Goal: Task Accomplishment & Management: Manage account settings

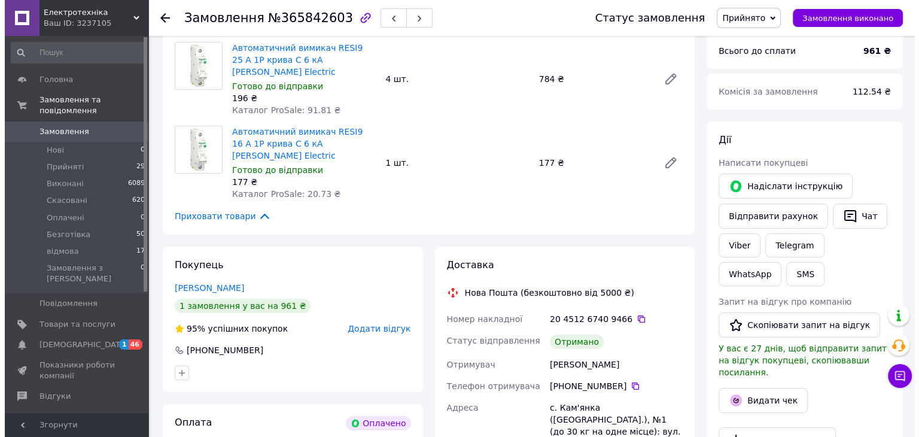
scroll to position [180, 0]
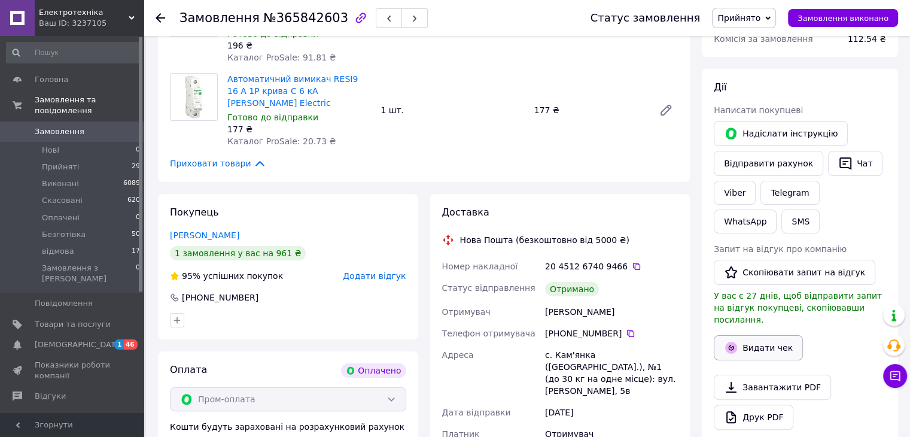
click at [750, 335] on button "Видати чек" at bounding box center [758, 347] width 89 height 25
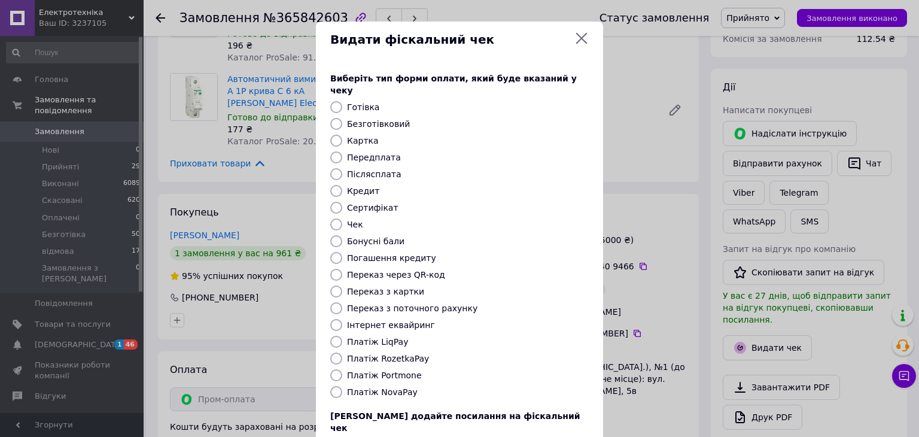
click at [393, 354] on label "Платіж RozetkaPay" at bounding box center [388, 359] width 82 height 10
click at [342, 352] on input "Платіж RozetkaPay" at bounding box center [336, 358] width 12 height 12
radio input "true"
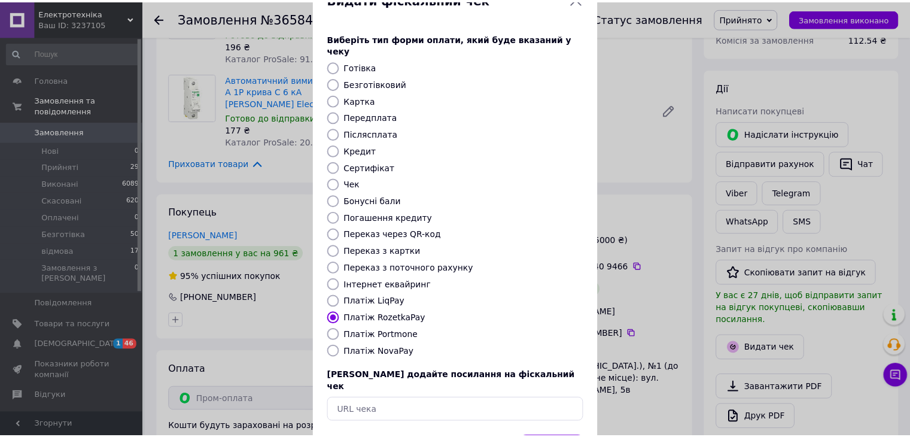
scroll to position [77, 0]
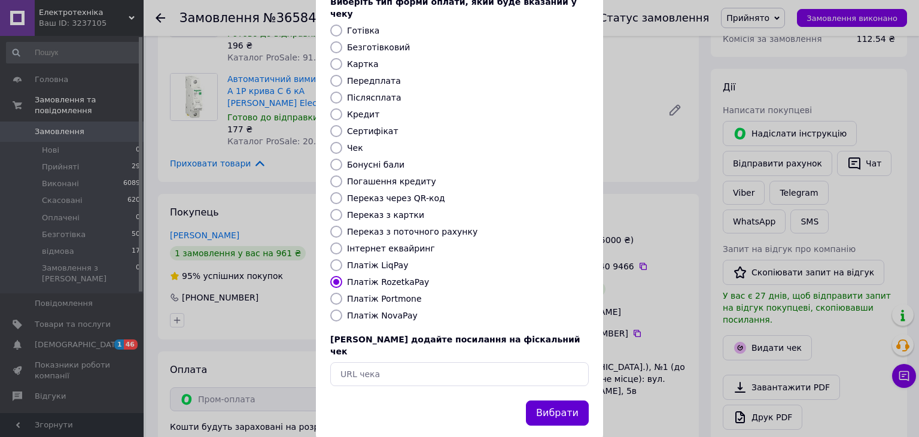
click at [543, 400] on button "Вибрати" at bounding box center [557, 413] width 63 height 26
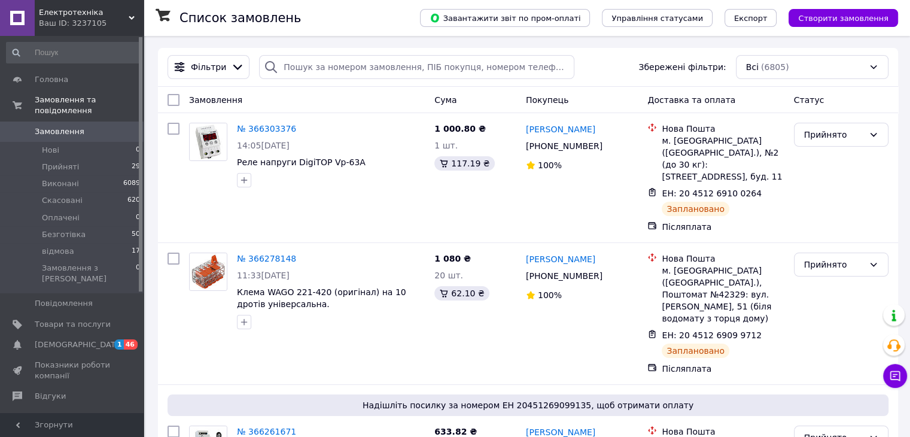
click at [285, 22] on div "Список замовлень" at bounding box center [288, 18] width 217 height 36
click at [327, 19] on div "Список замовлень" at bounding box center [288, 18] width 217 height 36
click at [51, 162] on span "Прийняті" at bounding box center [60, 167] width 37 height 11
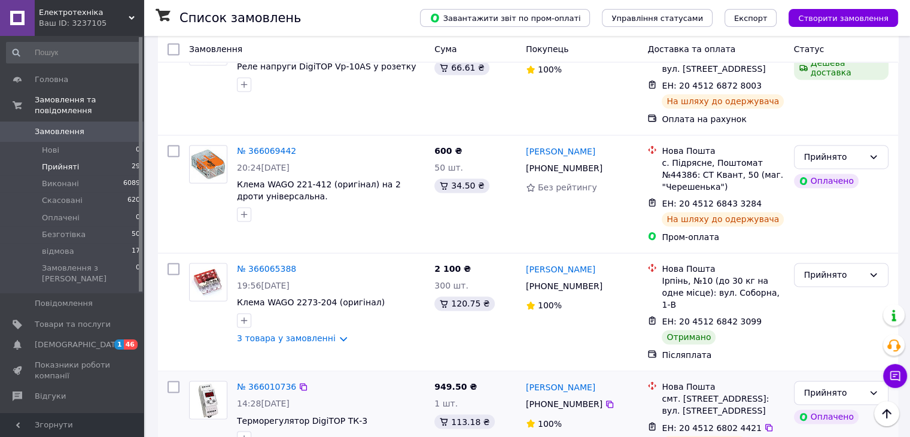
scroll to position [1855, 0]
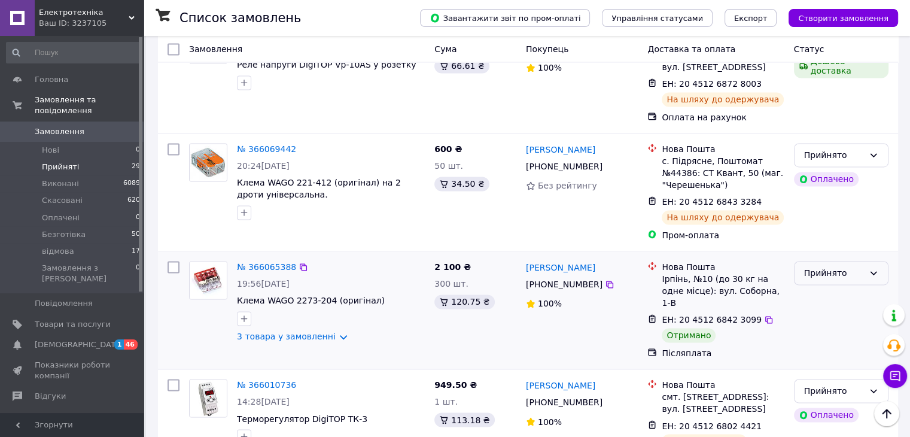
click at [845, 266] on div "Прийнято" at bounding box center [834, 272] width 60 height 13
click at [831, 110] on li "Виконано" at bounding box center [840, 110] width 93 height 22
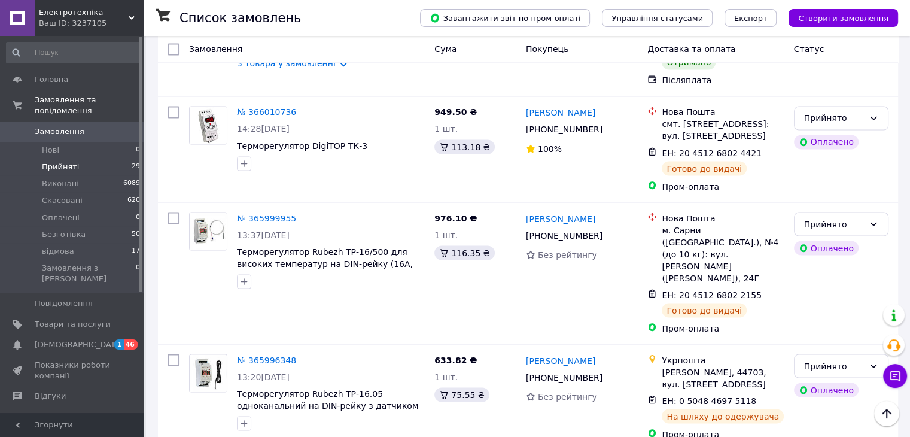
scroll to position [2154, 0]
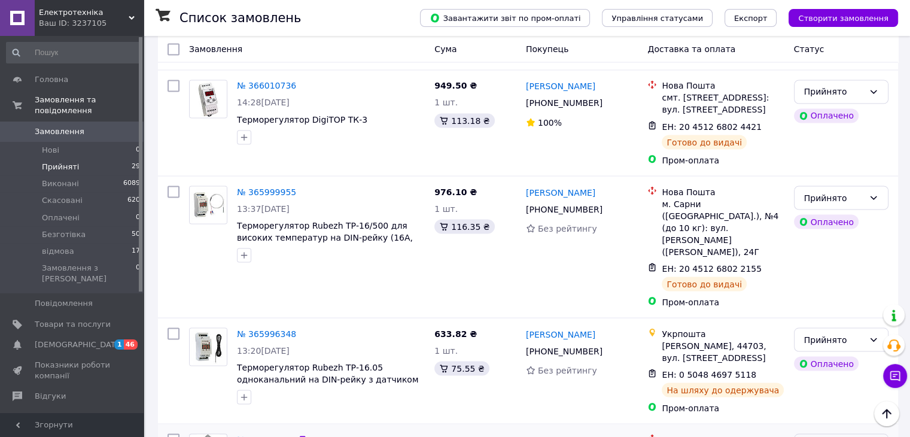
click at [834, 436] on div "Прийнято" at bounding box center [834, 445] width 60 height 13
click at [816, 245] on li "Виконано" at bounding box center [840, 247] width 93 height 22
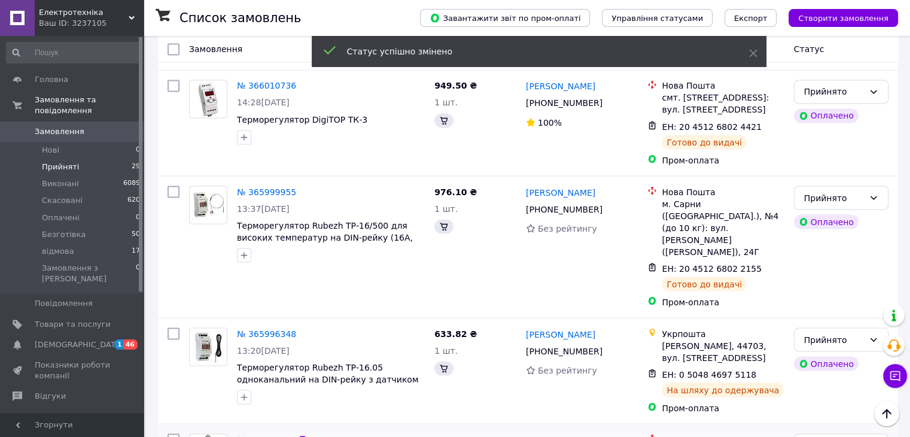
drag, startPoint x: 259, startPoint y: 214, endPoint x: 247, endPoint y: 215, distance: 12.6
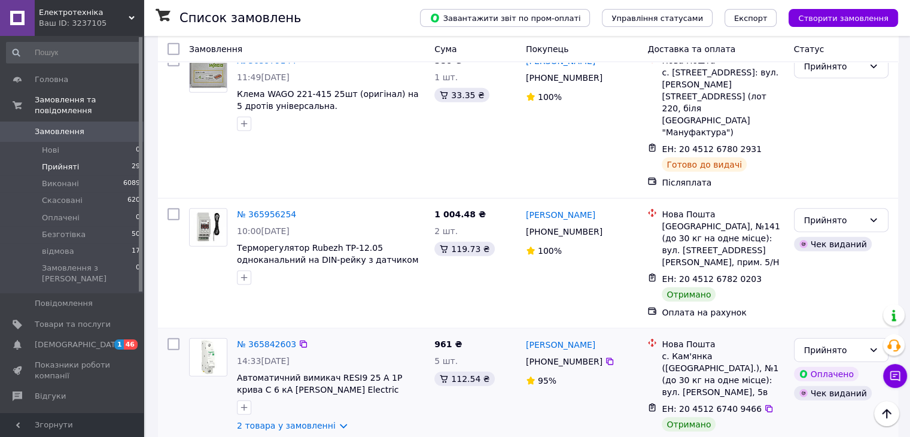
scroll to position [2872, 0]
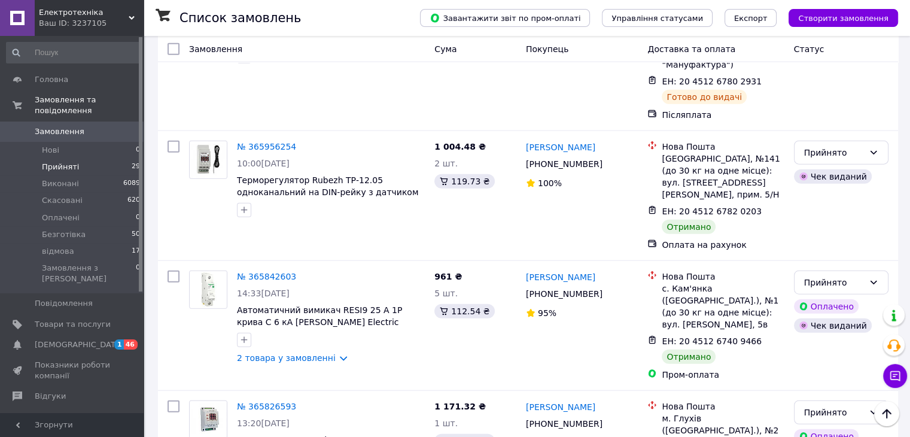
click at [829, 230] on li "Виконано" at bounding box center [840, 234] width 93 height 22
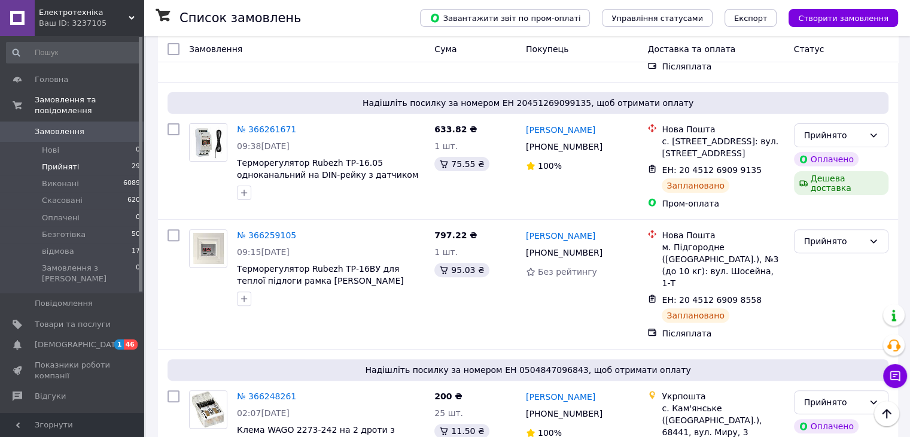
scroll to position [0, 0]
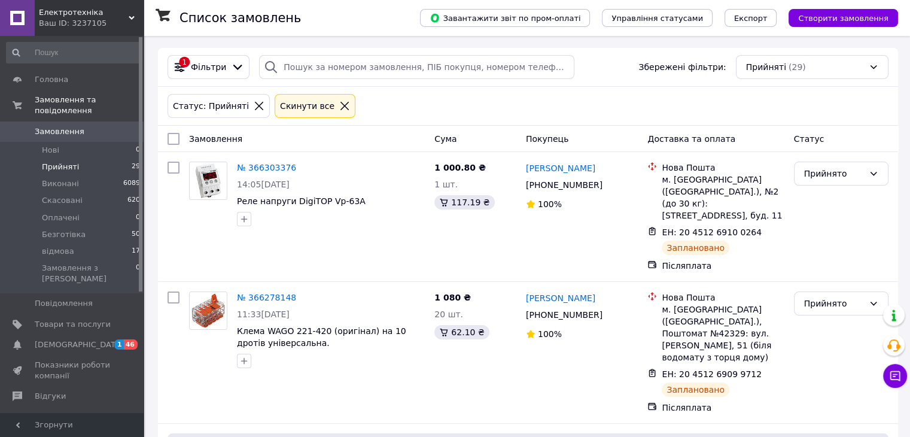
click at [339, 108] on icon at bounding box center [344, 106] width 11 height 11
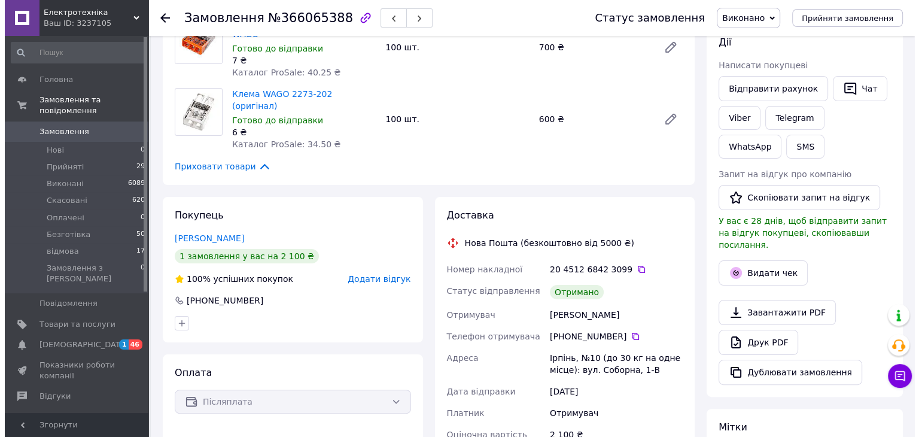
scroll to position [180, 0]
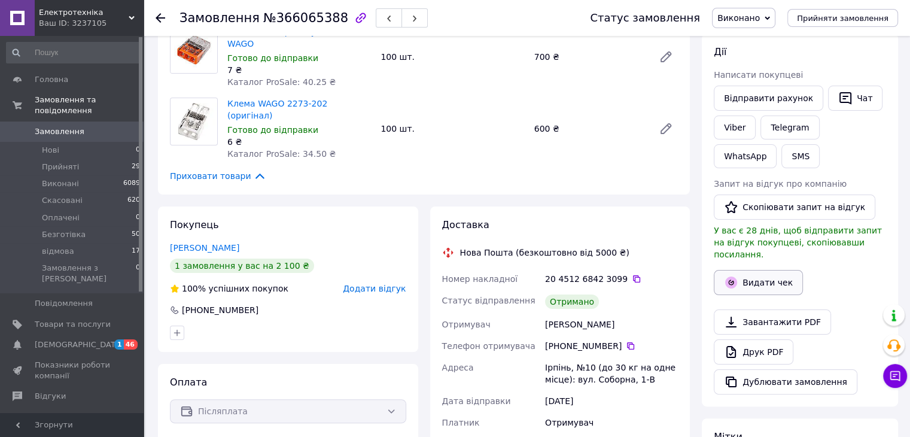
click at [767, 274] on button "Видати чек" at bounding box center [758, 282] width 89 height 25
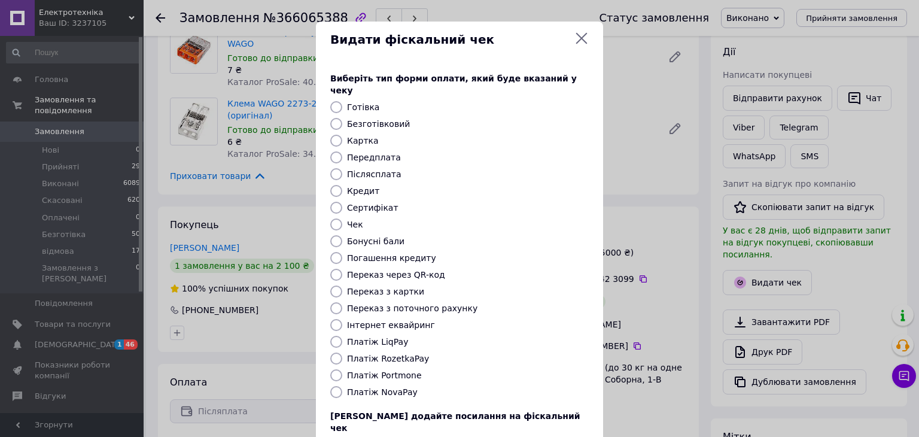
click at [371, 387] on label "Платіж NovaPay" at bounding box center [382, 392] width 71 height 10
click at [342, 386] on input "Платіж NovaPay" at bounding box center [336, 392] width 12 height 12
radio input "true"
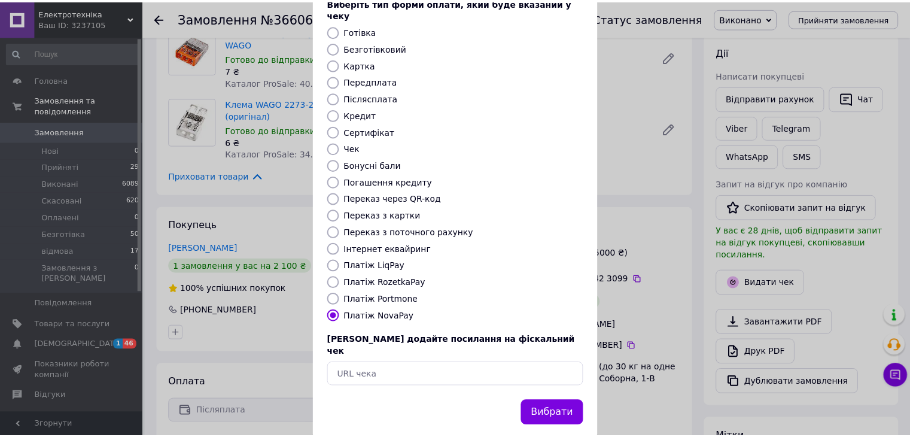
scroll to position [77, 0]
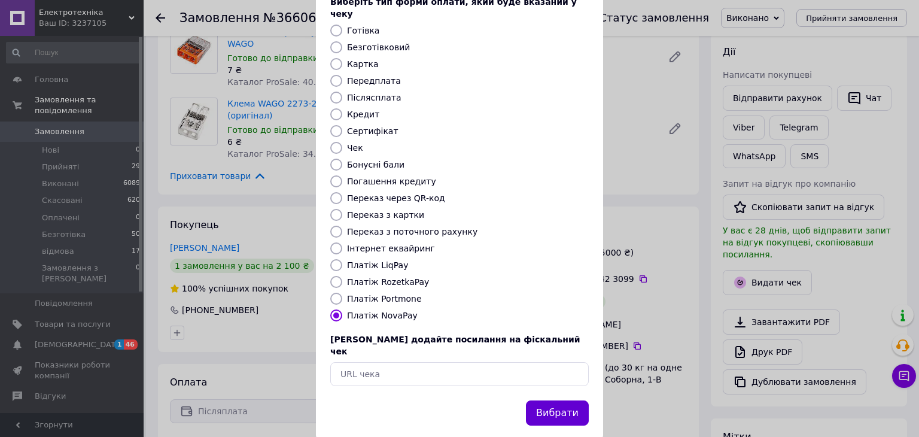
click at [571, 400] on button "Вибрати" at bounding box center [557, 413] width 63 height 26
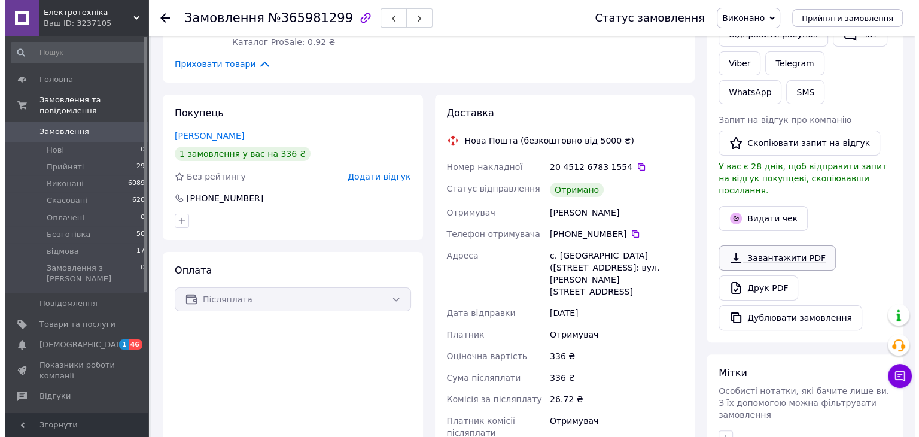
scroll to position [239, 0]
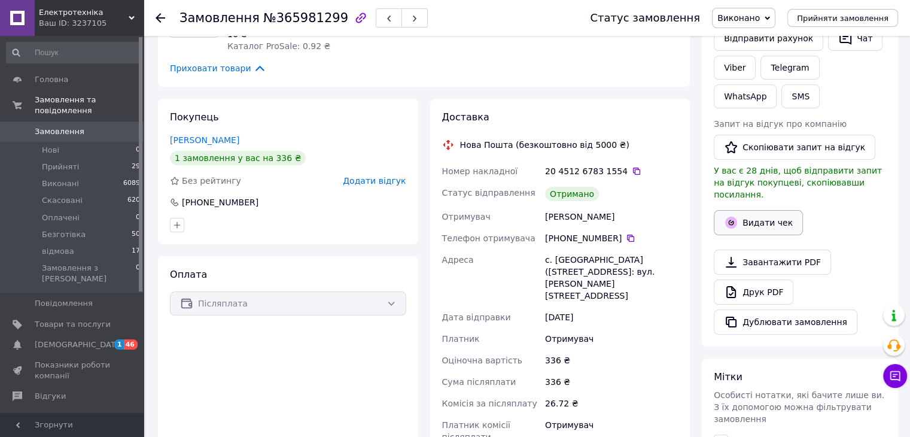
click at [770, 210] on button "Видати чек" at bounding box center [758, 222] width 89 height 25
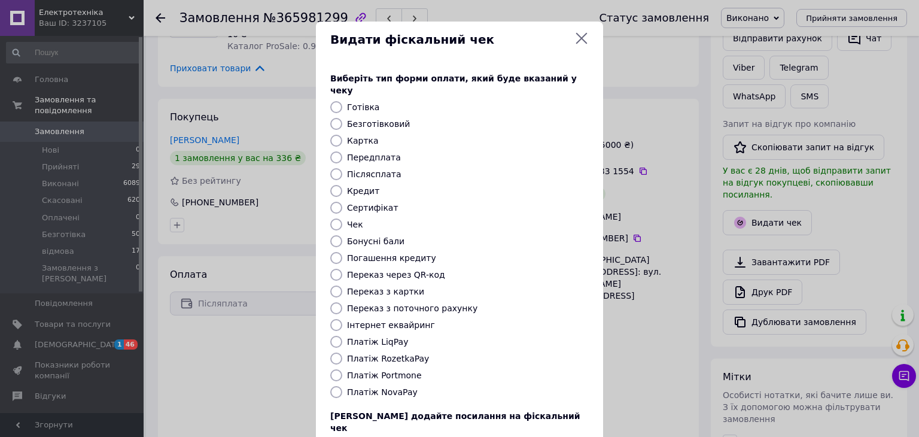
click at [384, 387] on label "Платіж NovaPay" at bounding box center [382, 392] width 71 height 10
click at [342, 386] on input "Платіж NovaPay" at bounding box center [336, 392] width 12 height 12
radio input "true"
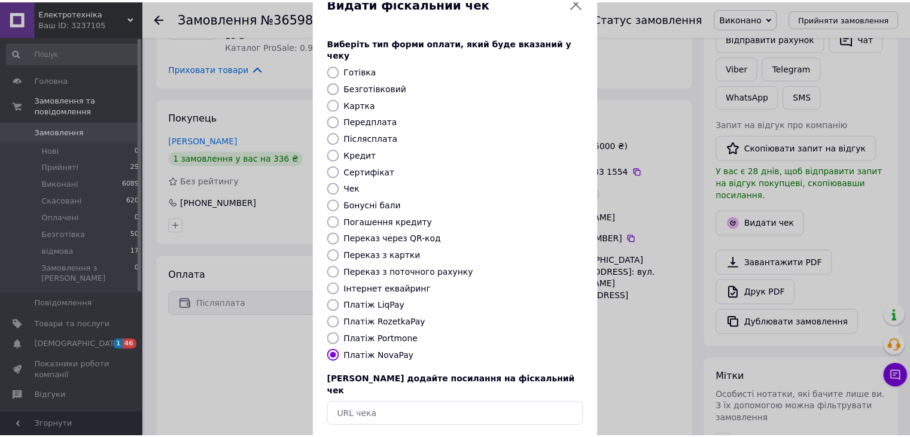
scroll to position [77, 0]
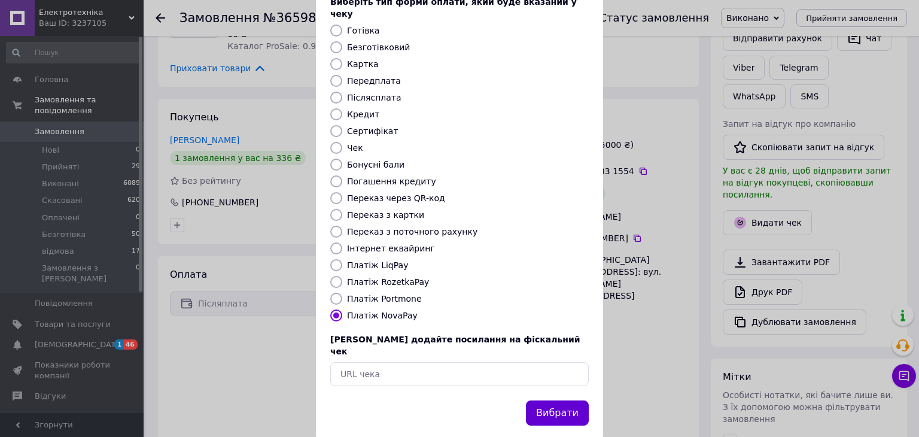
click at [555, 400] on button "Вибрати" at bounding box center [557, 413] width 63 height 26
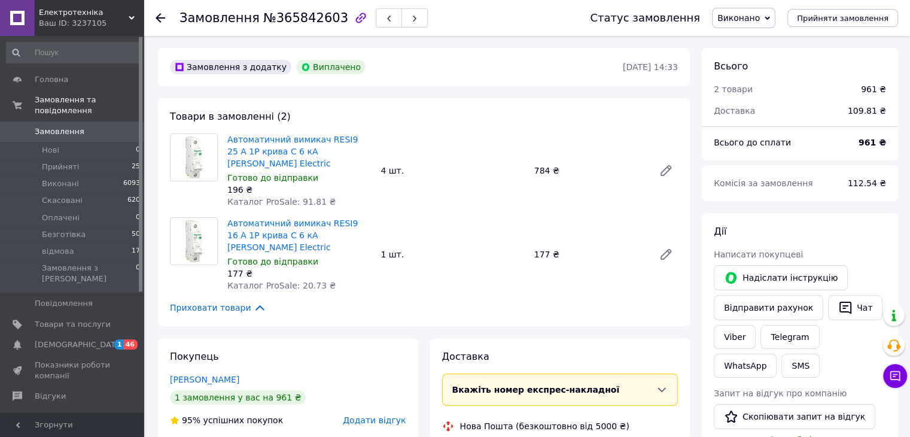
scroll to position [43, 0]
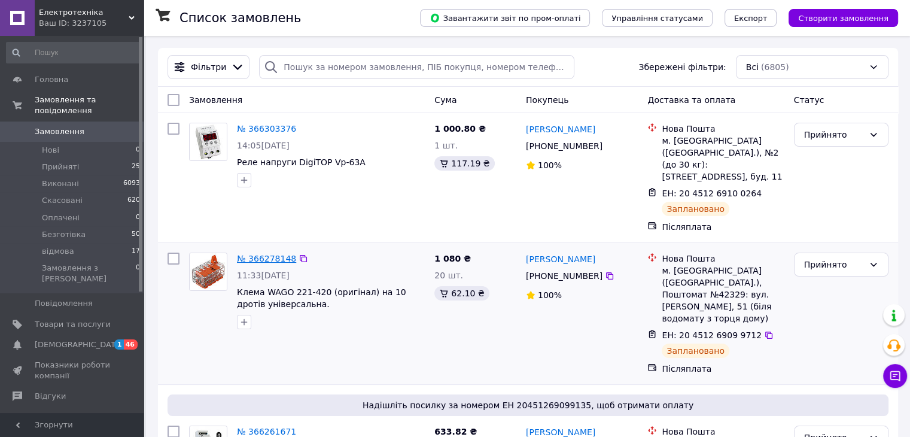
click at [267, 254] on link "№ 366278148" at bounding box center [266, 259] width 59 height 10
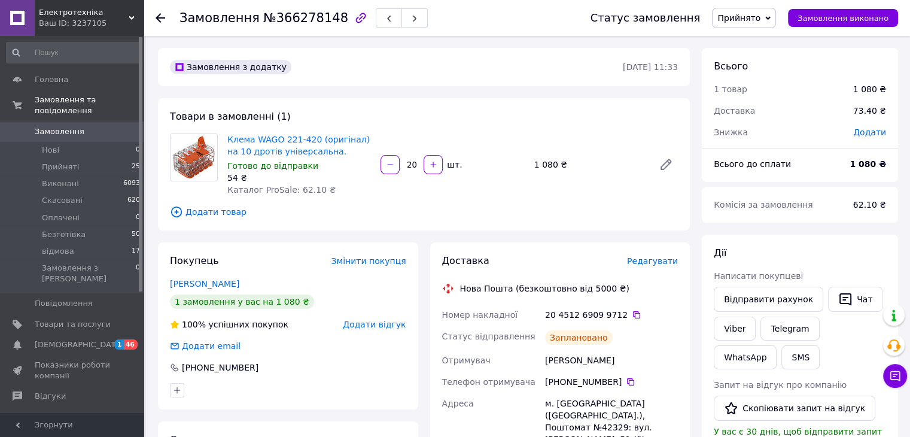
click at [59, 126] on span "Замовлення" at bounding box center [60, 131] width 50 height 11
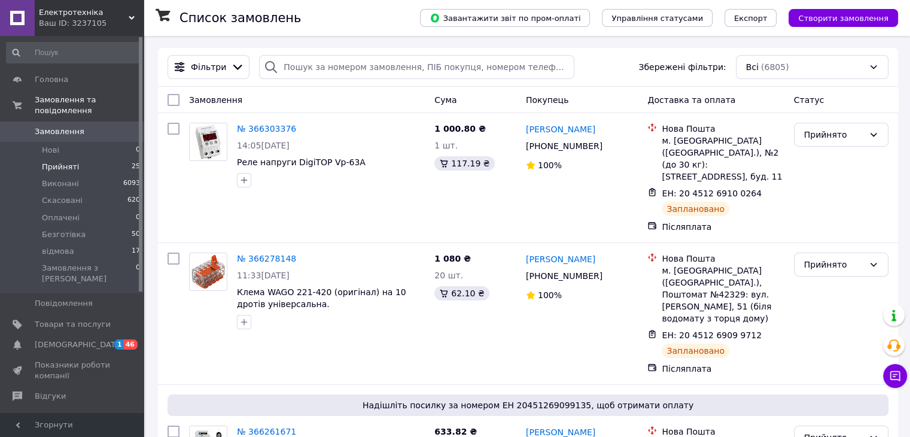
click at [60, 162] on span "Прийняті" at bounding box center [60, 167] width 37 height 11
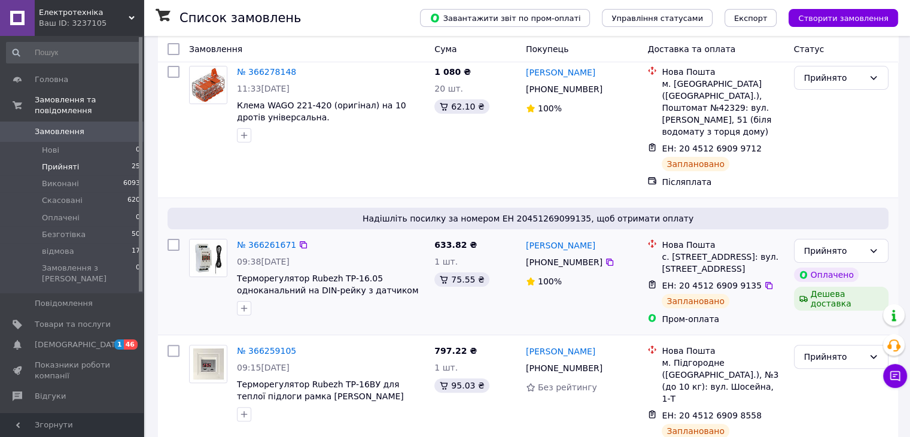
scroll to position [239, 0]
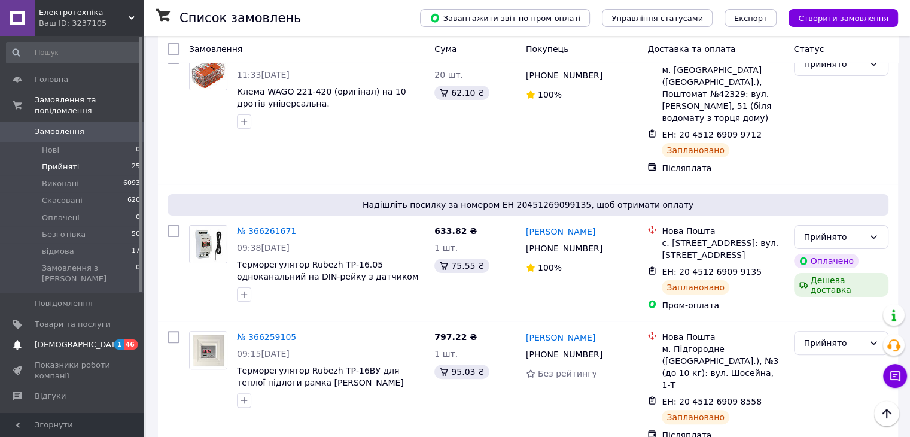
click at [61, 339] on span "[DEMOGRAPHIC_DATA]" at bounding box center [79, 344] width 89 height 11
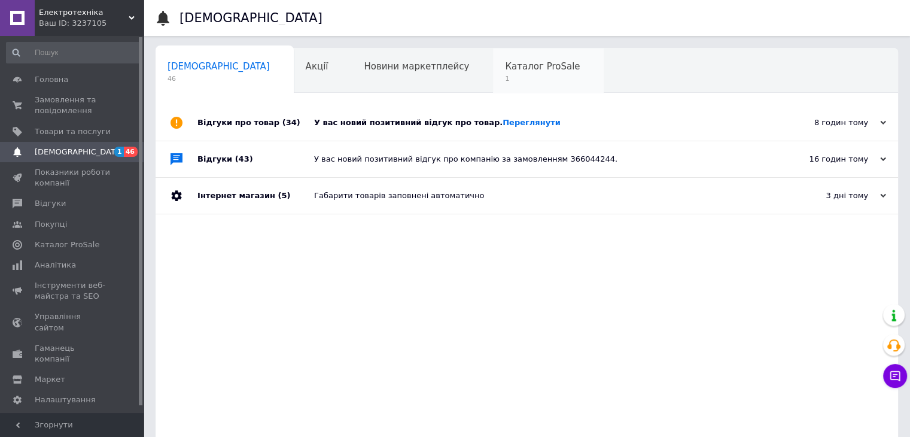
click at [505, 61] on span "Каталог ProSale" at bounding box center [542, 66] width 75 height 11
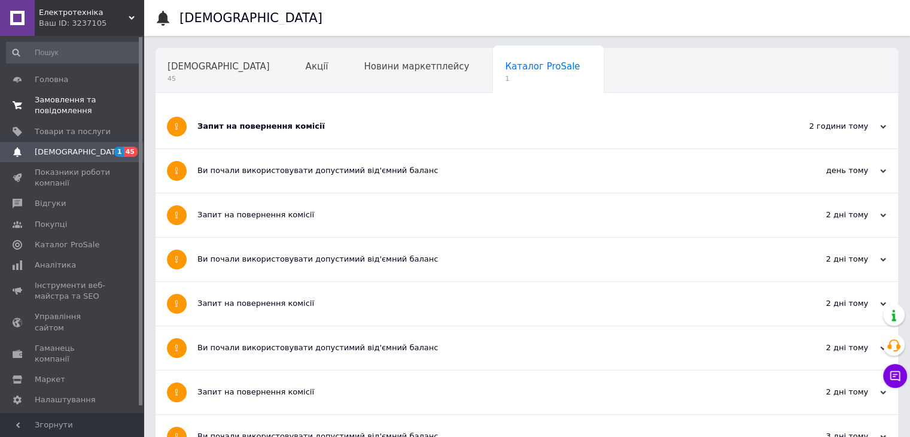
click at [72, 110] on span "Замовлення та повідомлення" at bounding box center [73, 106] width 76 height 22
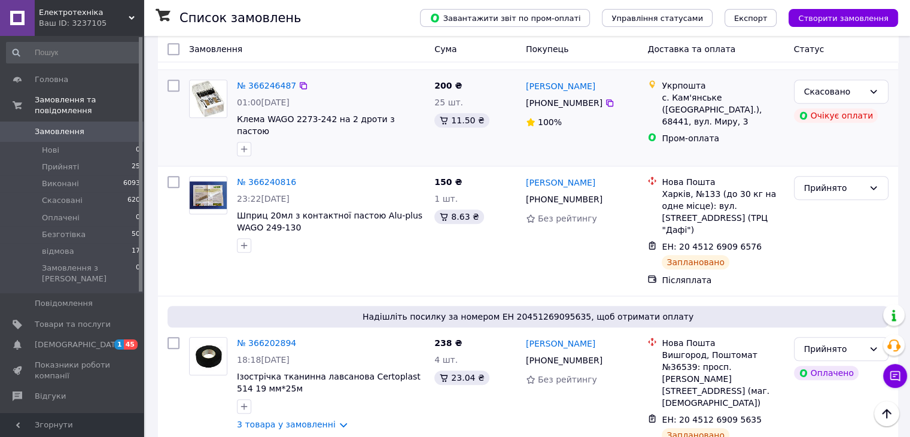
scroll to position [778, 0]
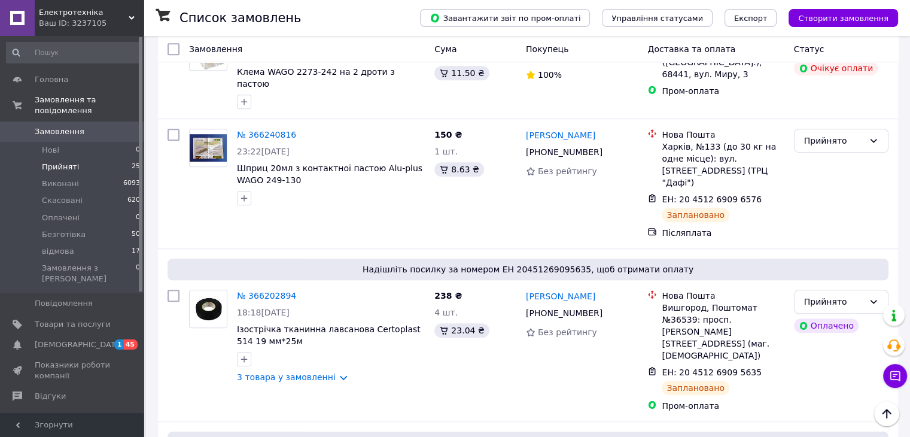
click at [67, 162] on span "Прийняті" at bounding box center [60, 167] width 37 height 11
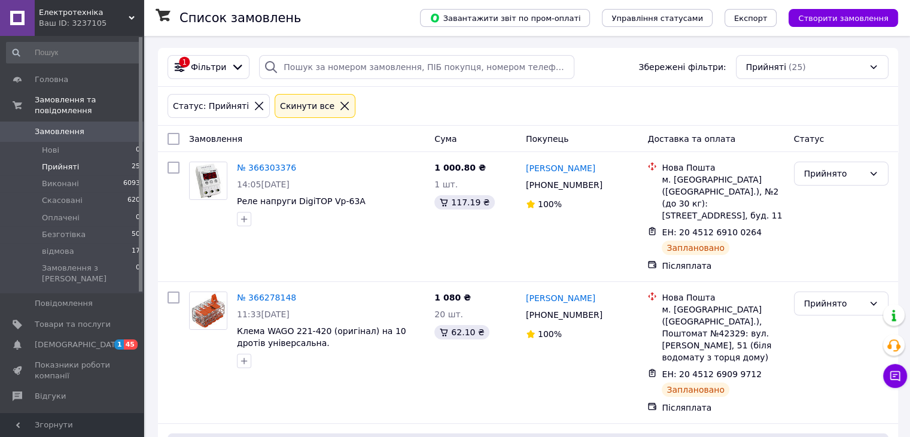
click at [339, 105] on icon at bounding box center [344, 106] width 11 height 11
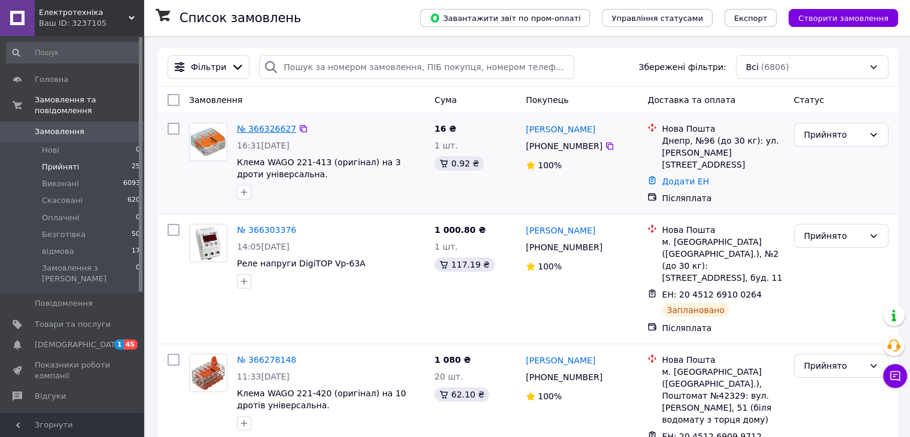
click at [266, 126] on link "№ 366326627" at bounding box center [266, 129] width 59 height 10
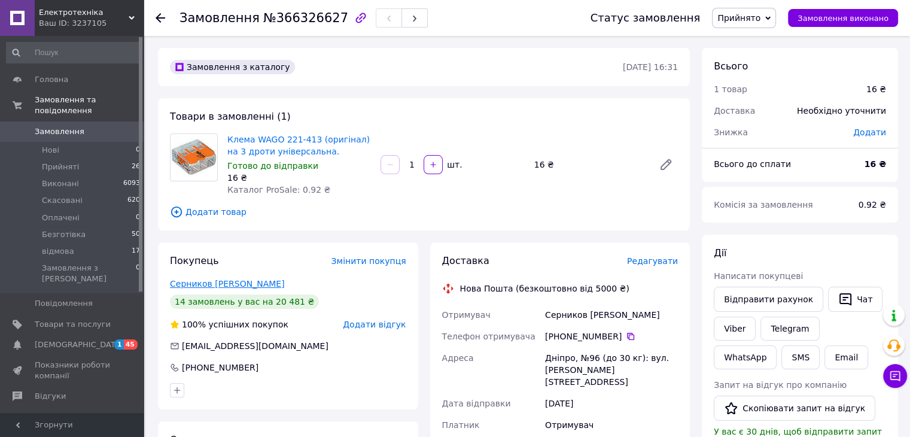
click at [220, 284] on link "Серников [PERSON_NAME]" at bounding box center [227, 284] width 115 height 10
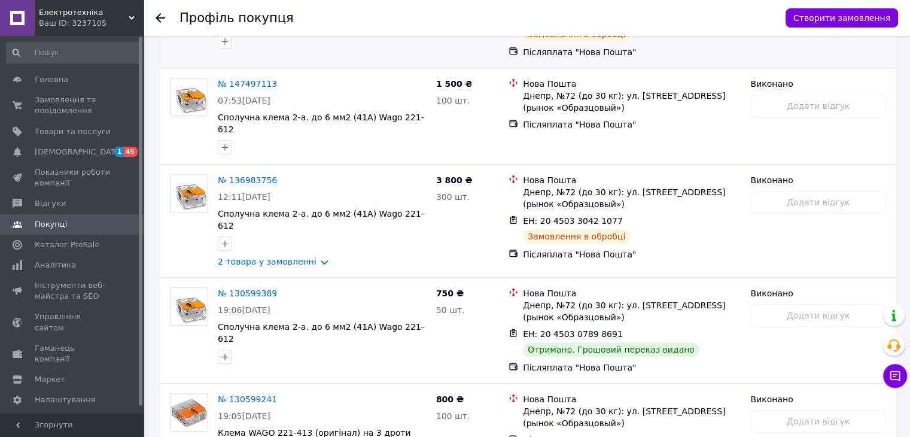
scroll to position [1406, 0]
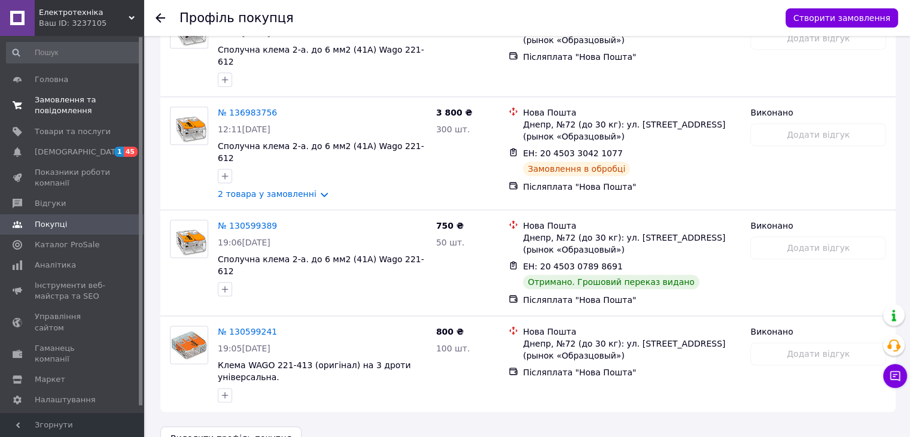
click at [67, 98] on span "Замовлення та повідомлення" at bounding box center [73, 106] width 76 height 22
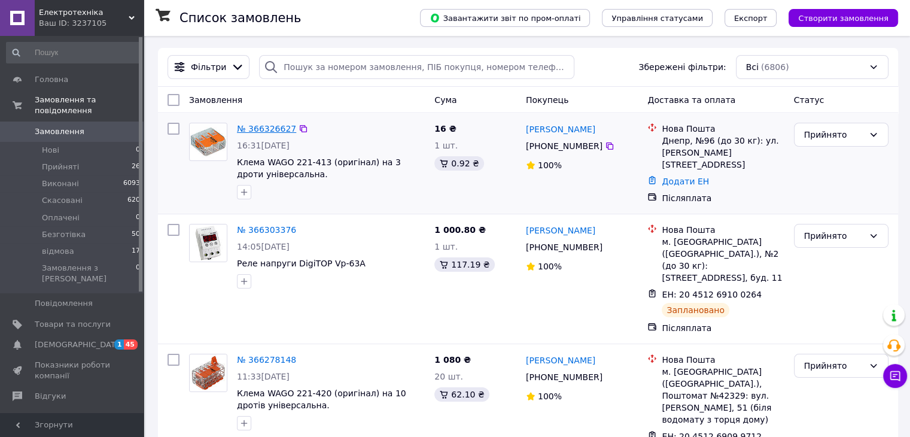
drag, startPoint x: 74, startPoint y: 304, endPoint x: 262, endPoint y: 126, distance: 258.6
click at [70, 319] on span "Товари та послуги" at bounding box center [73, 324] width 76 height 11
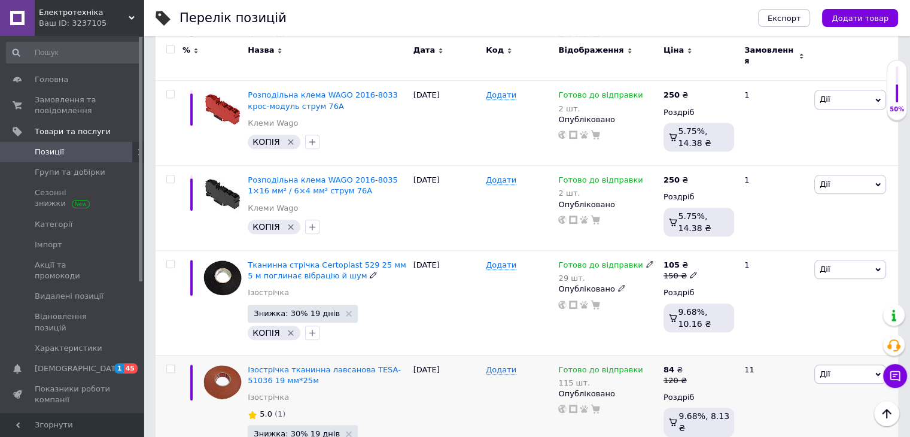
scroll to position [1197, 0]
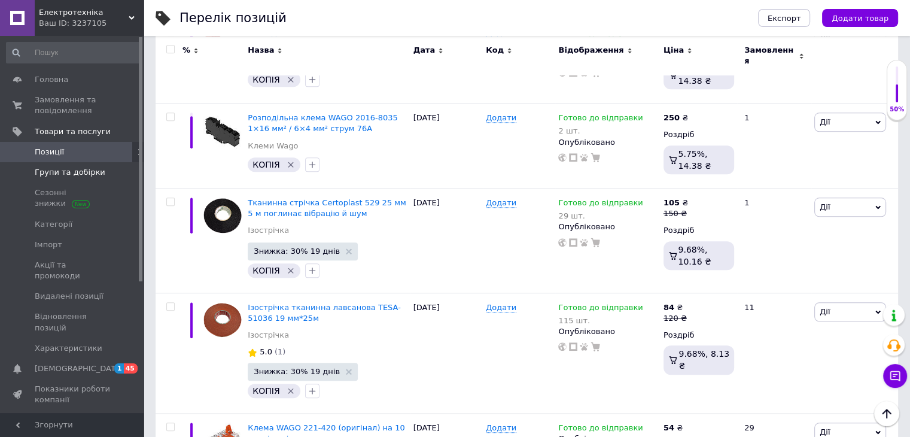
click at [84, 172] on span "Групи та добірки" at bounding box center [70, 172] width 71 height 11
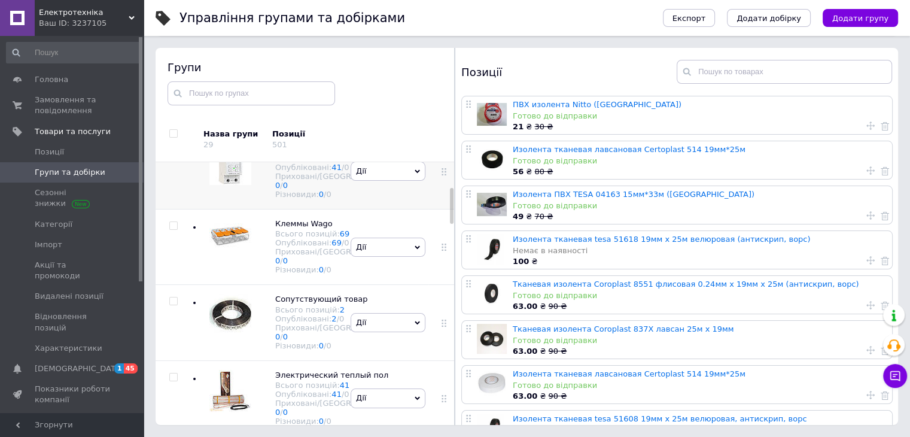
scroll to position [180, 0]
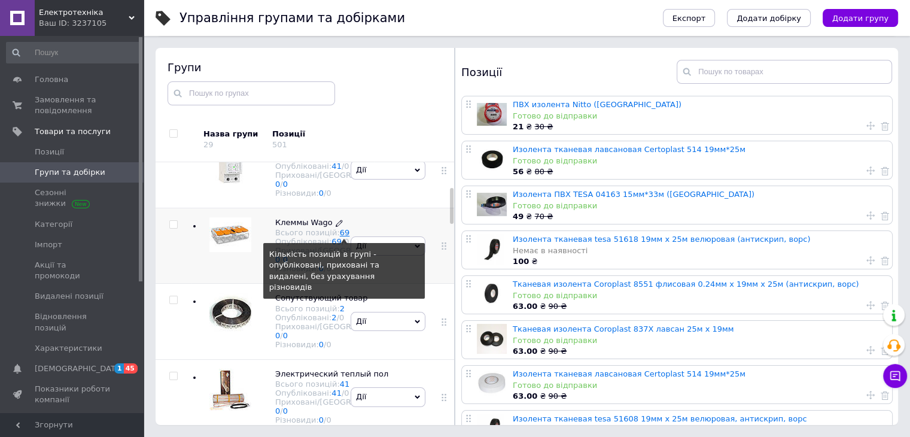
click at [340, 237] on link "69" at bounding box center [345, 232] width 10 height 9
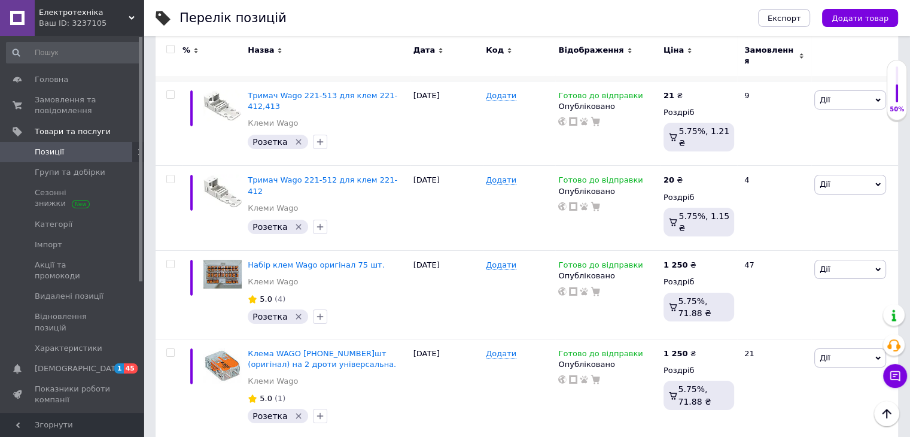
scroll to position [4237, 0]
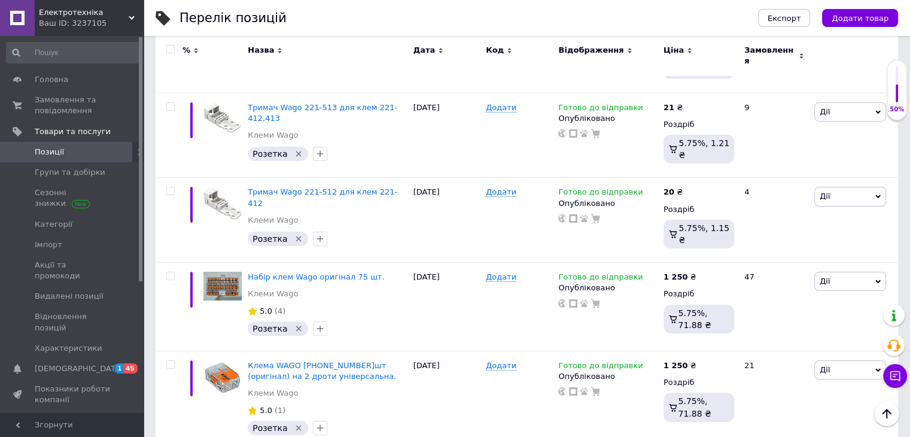
drag, startPoint x: 731, startPoint y: 162, endPoint x: 710, endPoint y: 162, distance: 21.5
type input "790"
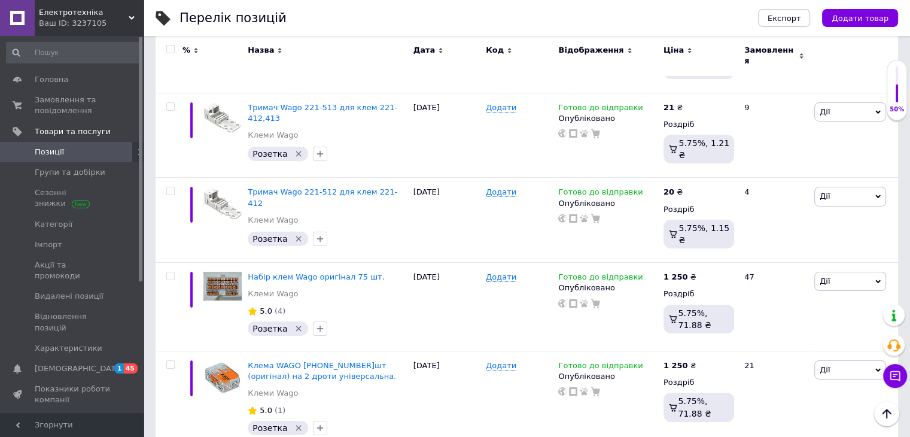
type input "590"
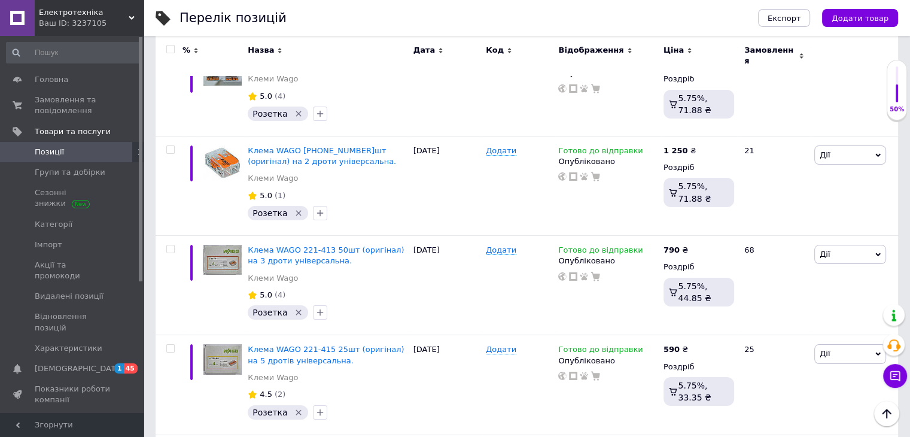
scroll to position [4476, 0]
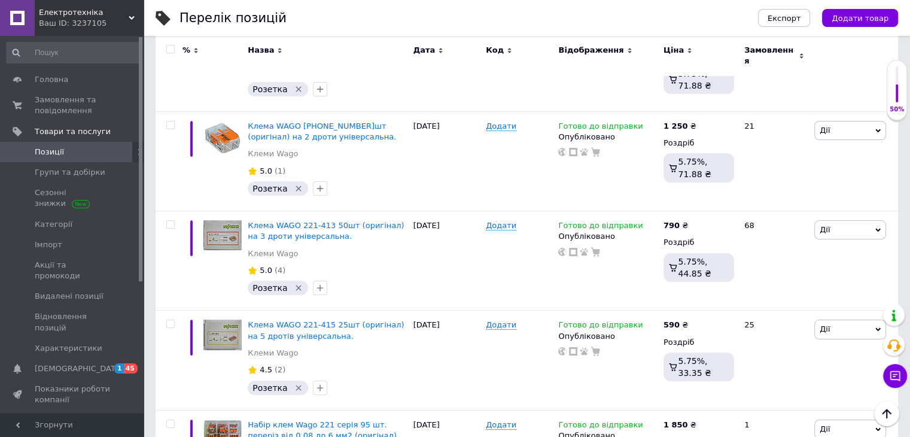
checkbox input "true"
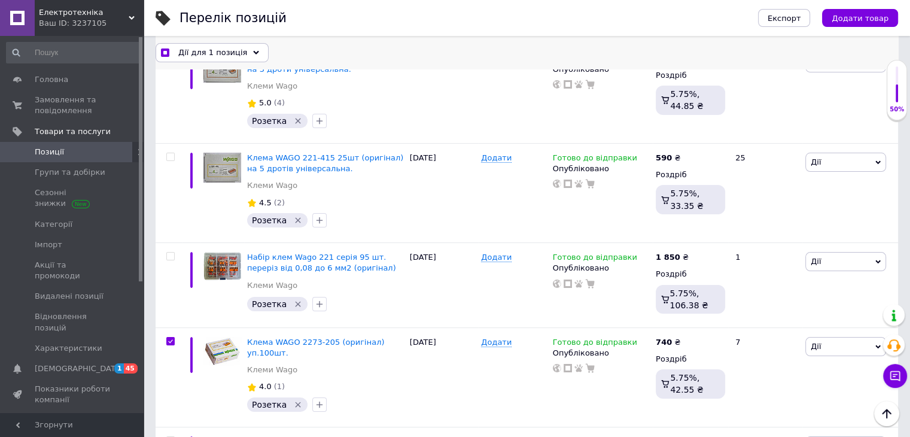
click at [250, 51] on div "Дії для 1 позиція" at bounding box center [212, 51] width 113 height 19
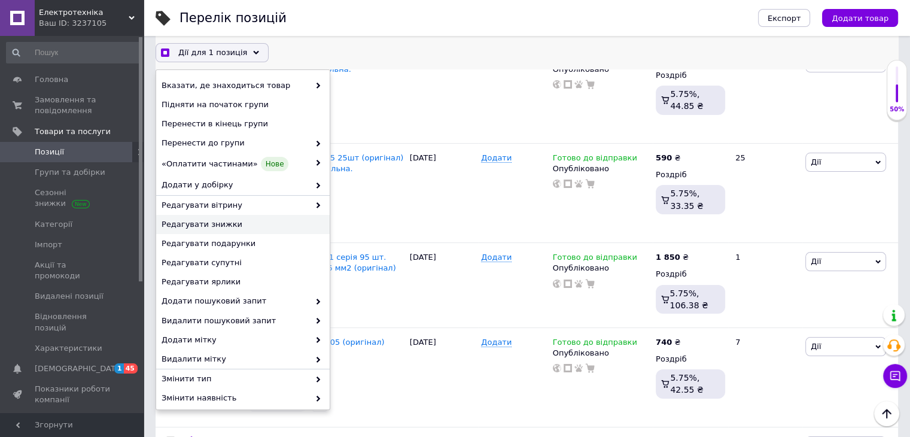
click at [232, 227] on span "Редагувати знижки" at bounding box center [242, 224] width 160 height 11
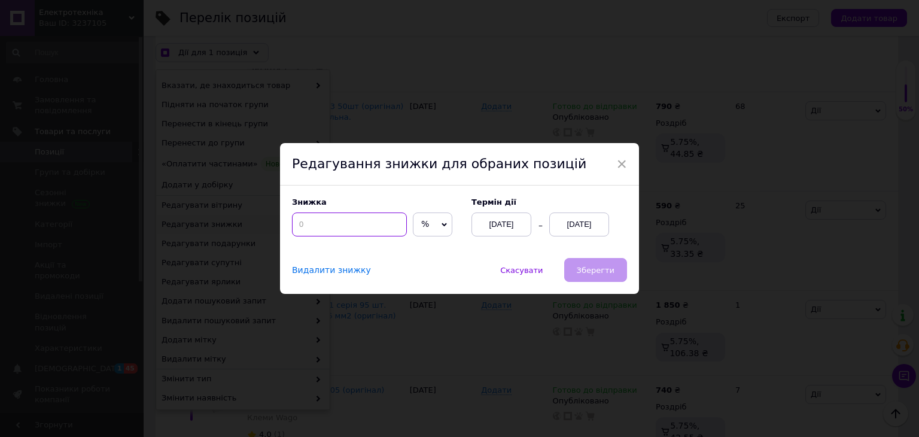
click at [312, 224] on input at bounding box center [349, 224] width 115 height 24
checkbox input "true"
type input "7"
click at [579, 228] on div "[DATE]" at bounding box center [579, 224] width 60 height 24
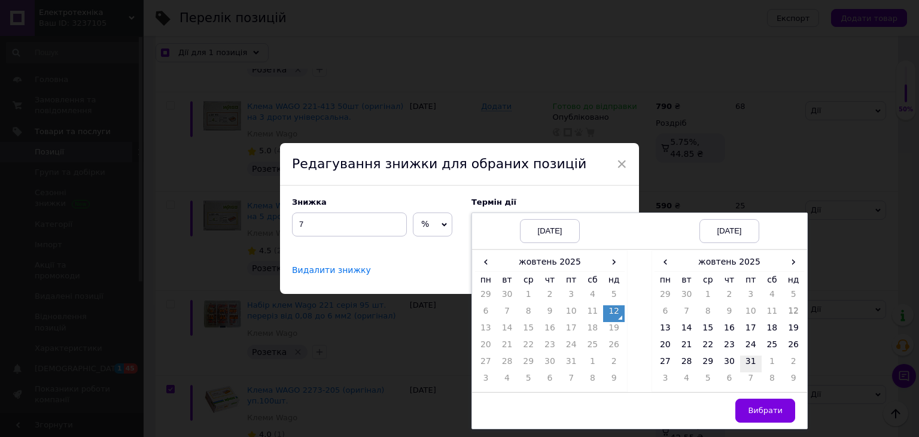
click at [751, 363] on td "31" at bounding box center [751, 363] width 22 height 17
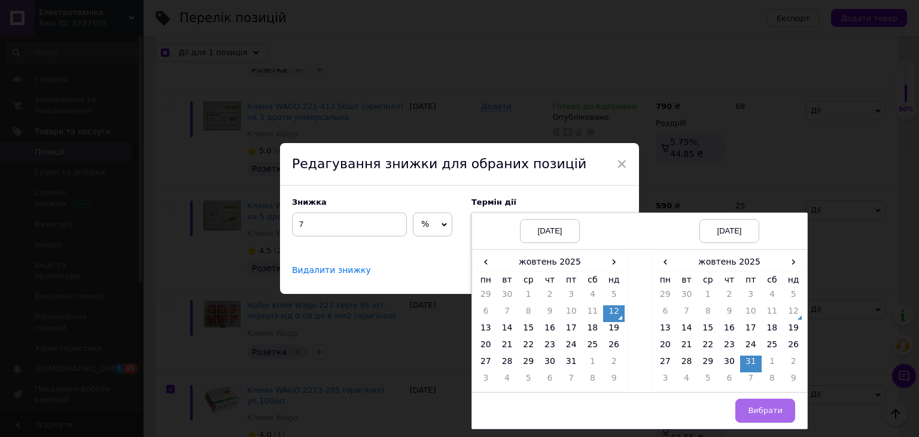
click at [764, 411] on span "Вибрати" at bounding box center [765, 410] width 35 height 9
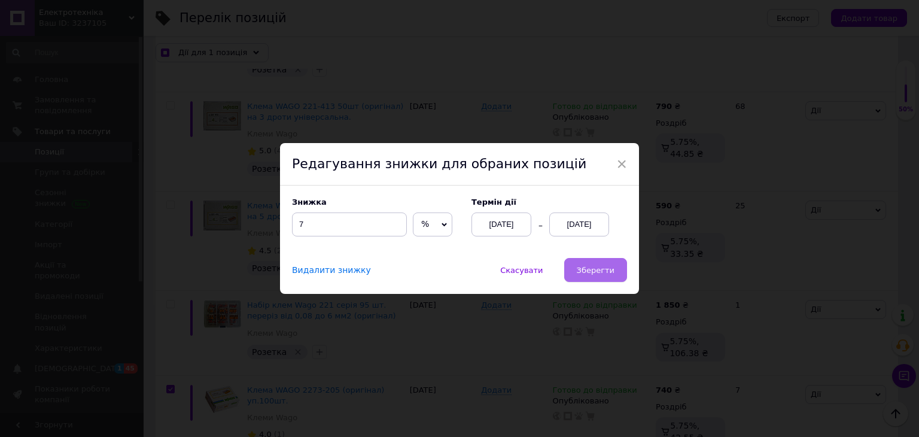
click at [602, 273] on span "Зберегти" at bounding box center [596, 270] width 38 height 9
checkbox input "true"
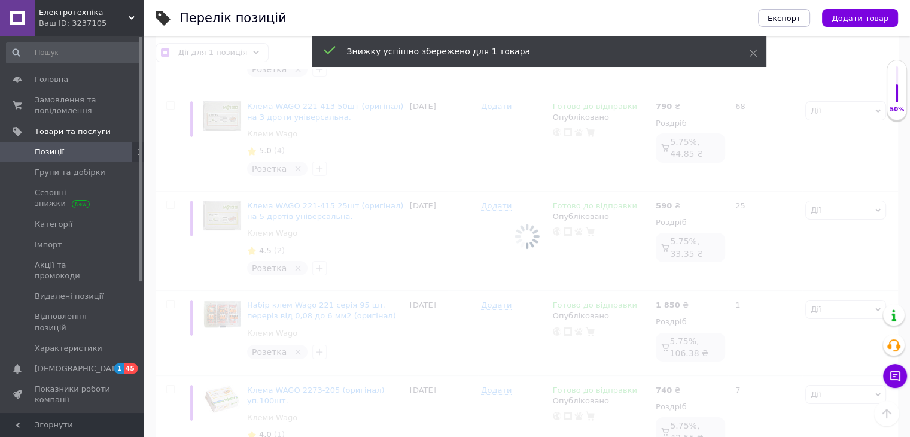
checkbox input "false"
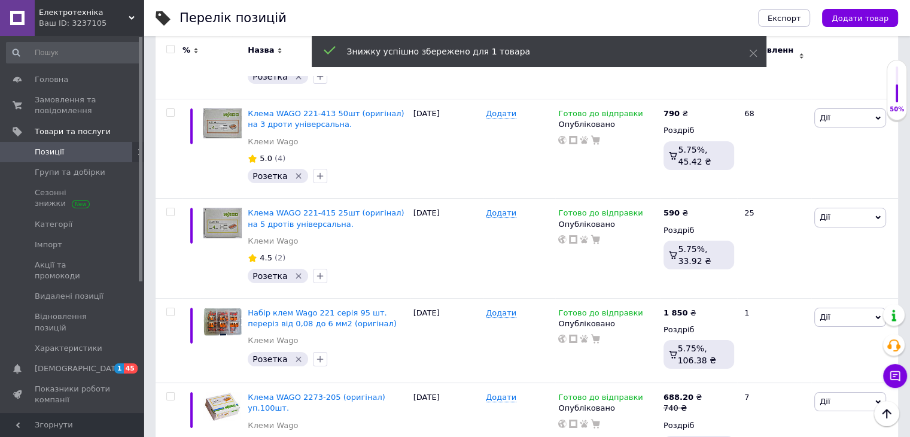
scroll to position [4428, 0]
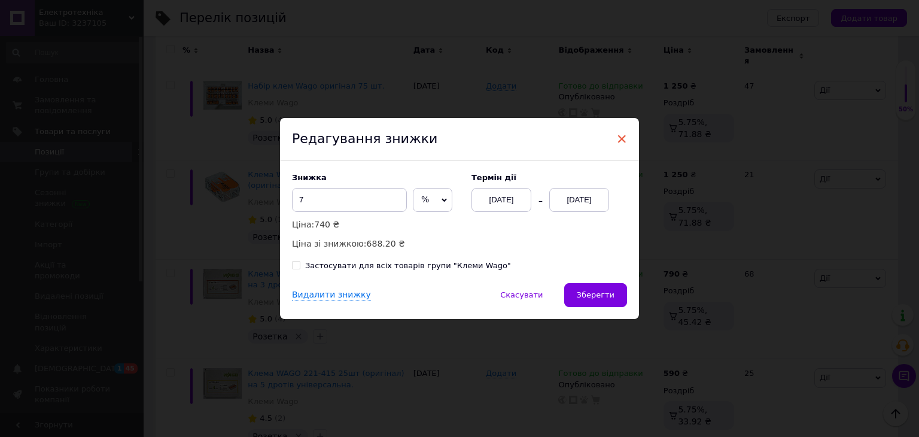
click at [622, 139] on span "×" at bounding box center [621, 139] width 11 height 20
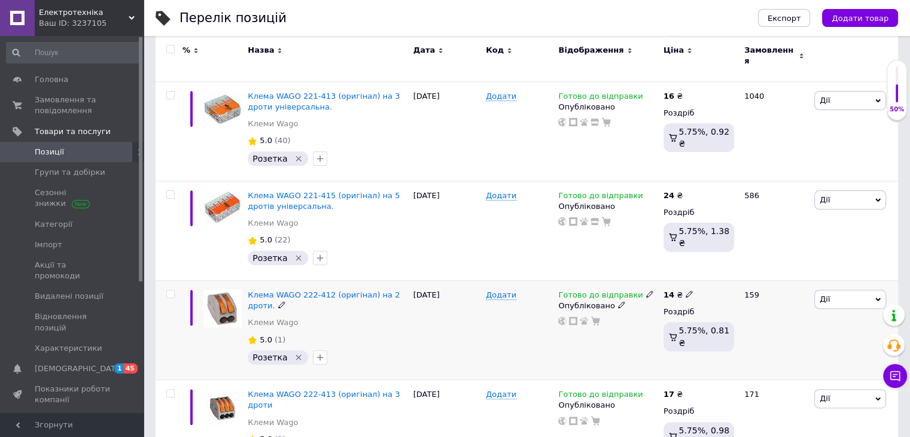
scroll to position [299, 0]
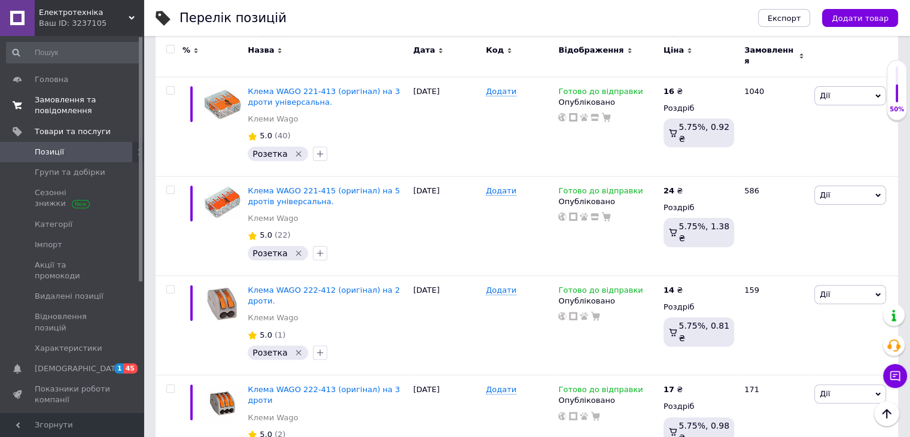
click at [67, 101] on span "Замовлення та повідомлення" at bounding box center [73, 106] width 76 height 22
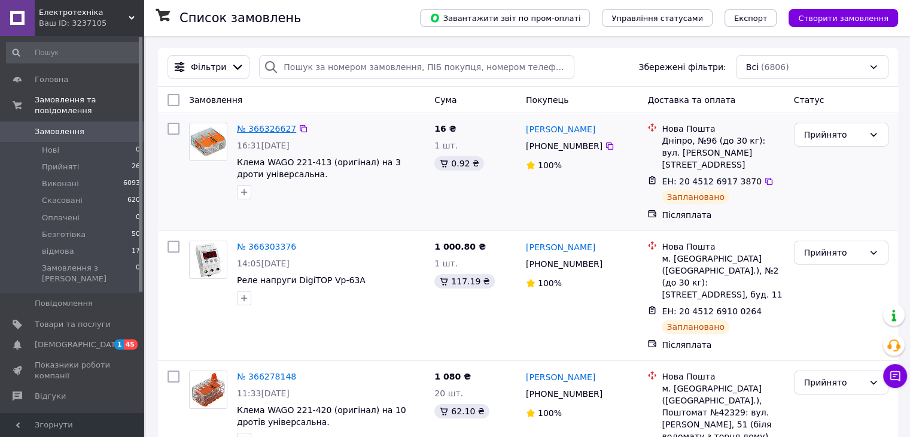
click at [276, 130] on link "№ 366326627" at bounding box center [266, 129] width 59 height 10
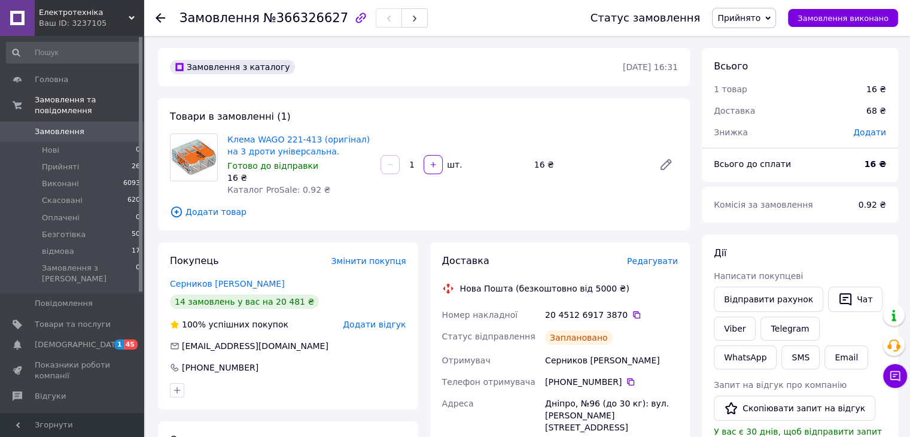
click at [658, 261] on span "Редагувати" at bounding box center [652, 261] width 51 height 10
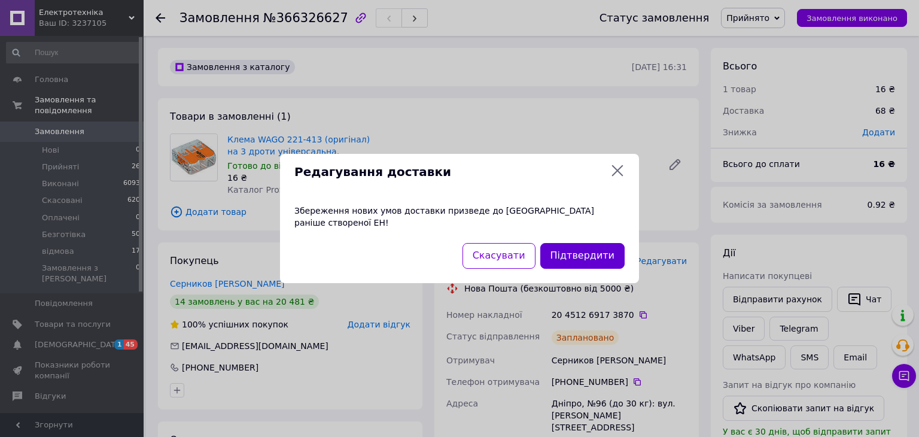
click at [606, 245] on button "Підтвердити" at bounding box center [582, 256] width 84 height 26
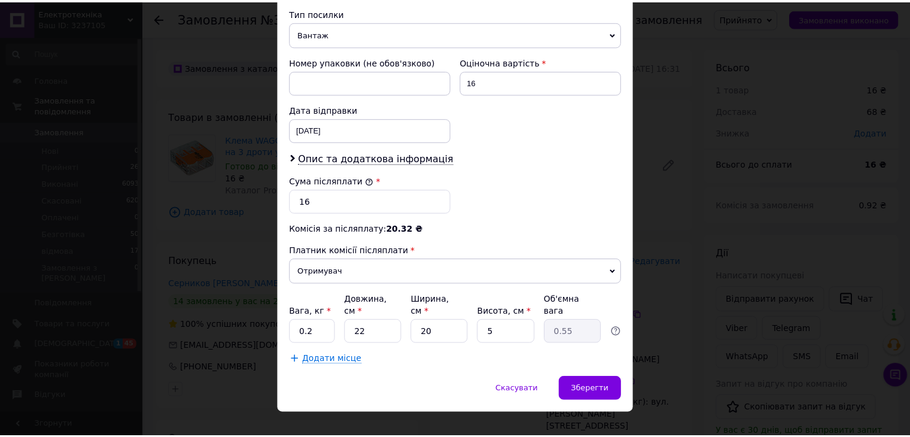
scroll to position [485, 0]
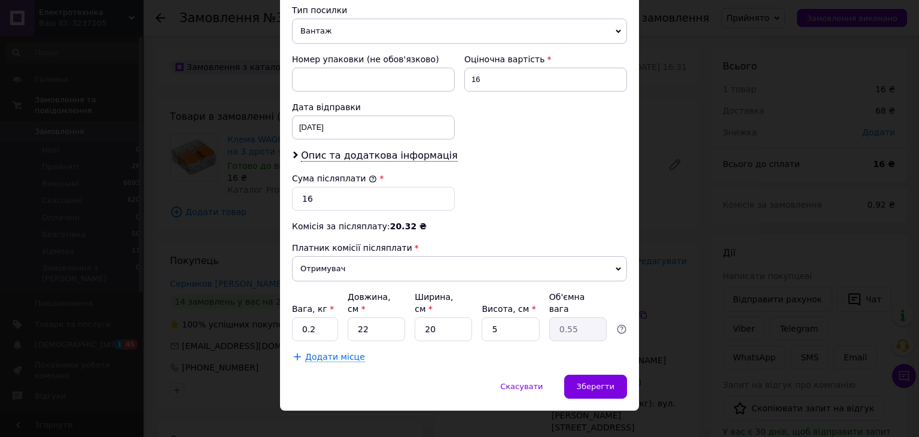
drag, startPoint x: 595, startPoint y: 372, endPoint x: 426, endPoint y: 352, distance: 169.8
click at [462, 375] on div "Скасувати   Зберегти" at bounding box center [459, 393] width 359 height 36
drag, startPoint x: 370, startPoint y: 314, endPoint x: 351, endPoint y: 319, distance: 19.9
click at [351, 319] on input "22" at bounding box center [376, 329] width 57 height 24
type input "2"
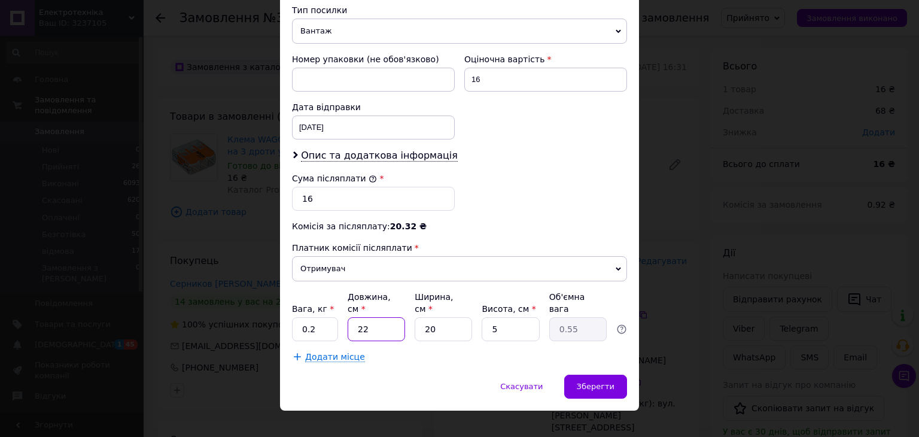
type input "0.1"
type input "20"
type input "0.5"
type input "20"
drag, startPoint x: 451, startPoint y: 310, endPoint x: 426, endPoint y: 313, distance: 24.7
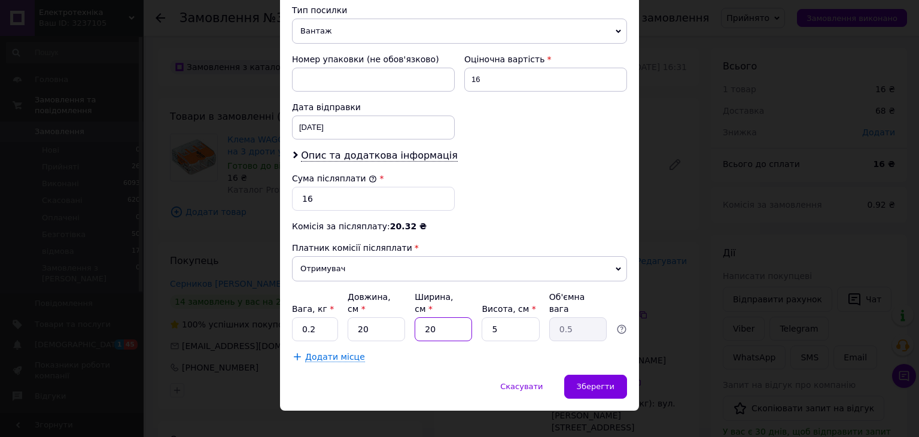
click at [426, 317] on input "20" at bounding box center [443, 329] width 57 height 24
click at [443, 318] on input "20" at bounding box center [443, 329] width 57 height 24
drag, startPoint x: 448, startPoint y: 317, endPoint x: 420, endPoint y: 318, distance: 27.6
click at [420, 318] on input "20" at bounding box center [443, 329] width 57 height 24
type input "1"
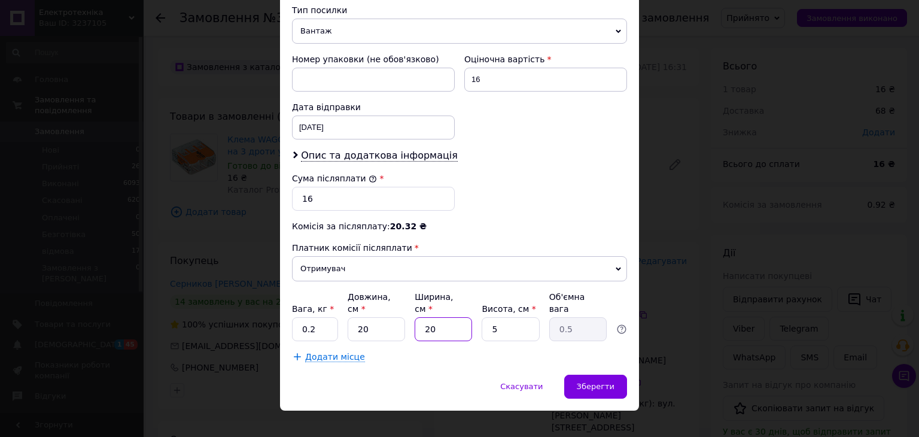
type input "0.1"
type input "15"
type input "0.38"
type input "15"
drag, startPoint x: 497, startPoint y: 317, endPoint x: 479, endPoint y: 317, distance: 18.5
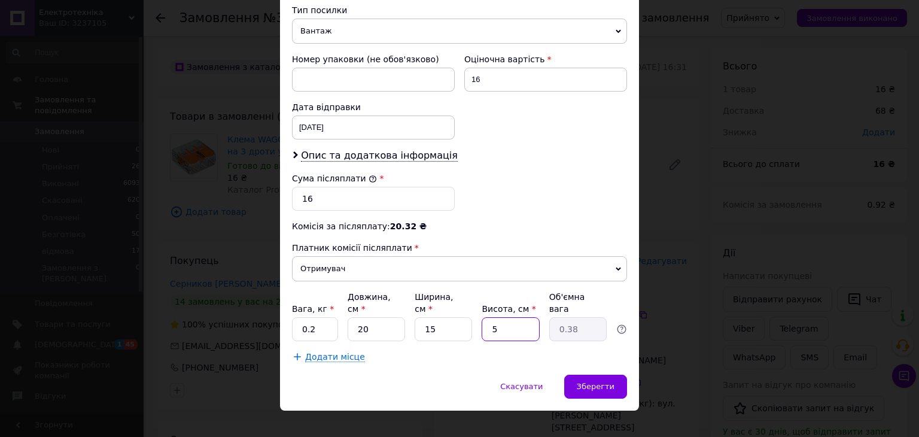
click at [478, 317] on div "Вага, кг * 0.2 Довжина, см * 20 Ширина, см * 15 Висота, см * 5 Об'ємна вага 0.38" at bounding box center [459, 316] width 335 height 50
type input "1"
type input "0.1"
type input "10"
type input "0.75"
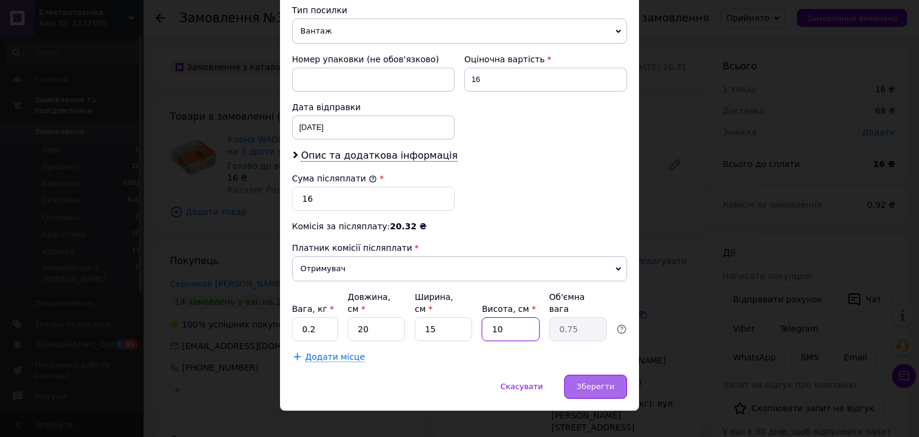
type input "10"
click at [605, 382] on span "Зберегти" at bounding box center [596, 386] width 38 height 9
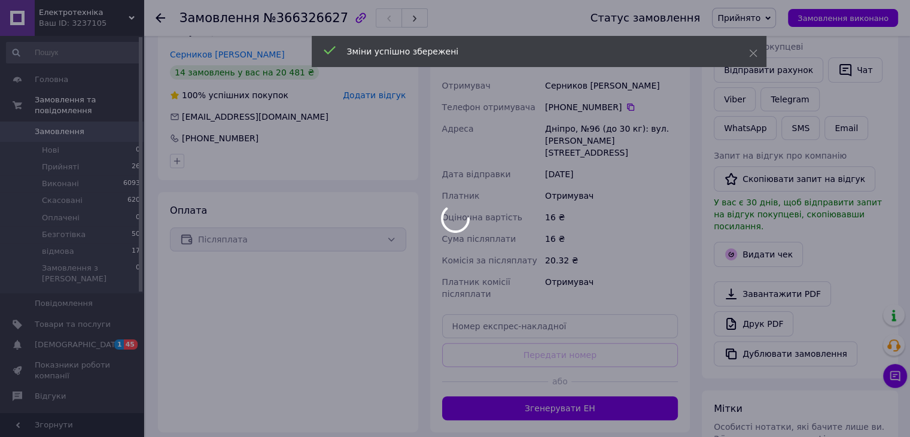
scroll to position [239, 0]
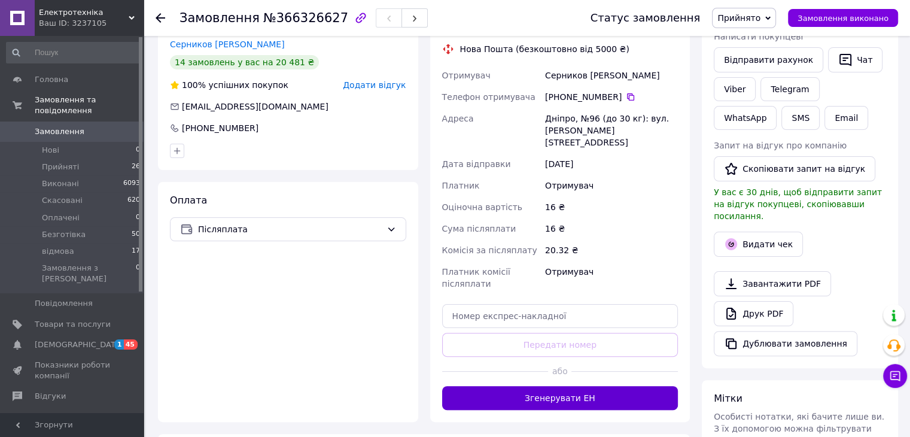
click at [574, 386] on button "Згенерувати ЕН" at bounding box center [560, 398] width 236 height 24
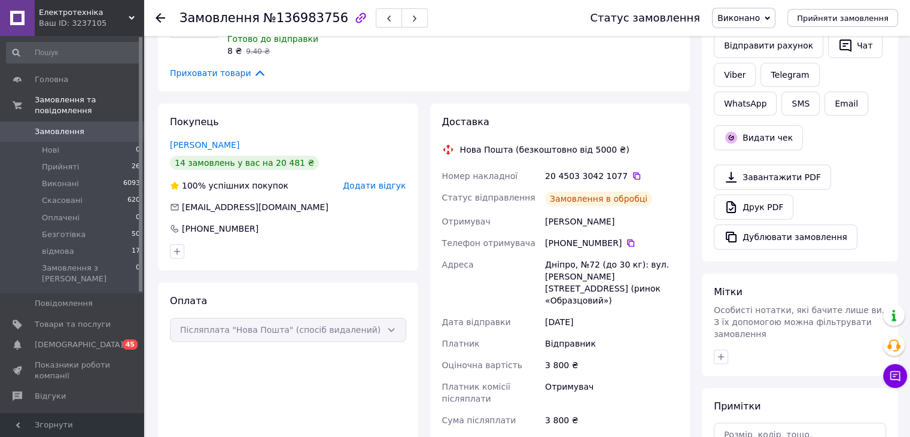
scroll to position [239, 0]
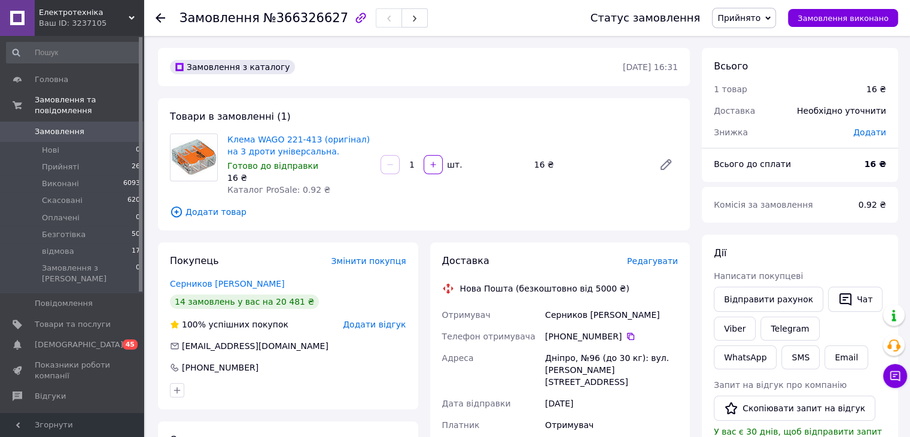
click at [419, 127] on div "Товари в замовленні (1) Клема WAGO 221-413 (оригінал) на 3 дроти універсальна. …" at bounding box center [424, 164] width 532 height 132
click at [664, 261] on span "Редагувати" at bounding box center [652, 261] width 51 height 10
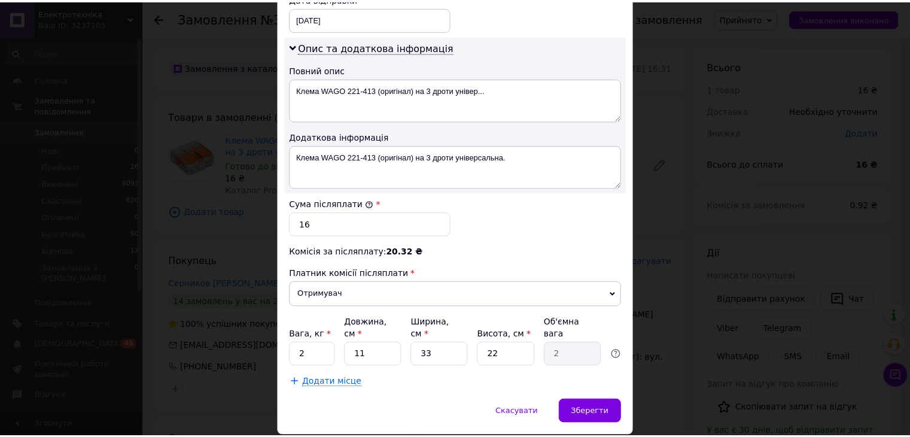
scroll to position [618, 0]
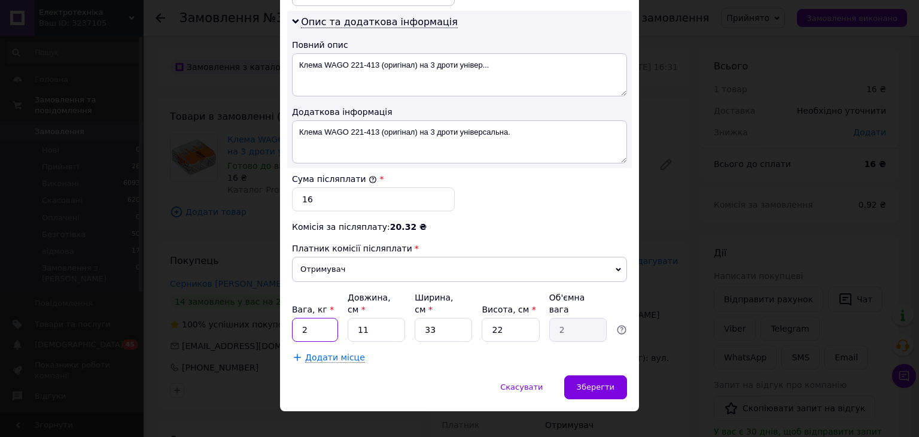
drag, startPoint x: 315, startPoint y: 319, endPoint x: 299, endPoint y: 322, distance: 15.8
click at [299, 322] on input "2" at bounding box center [315, 330] width 46 height 24
click at [308, 319] on input "Вага, кг *" at bounding box center [315, 330] width 46 height 24
type input "0.2"
drag, startPoint x: 376, startPoint y: 321, endPoint x: 357, endPoint y: 321, distance: 19.7
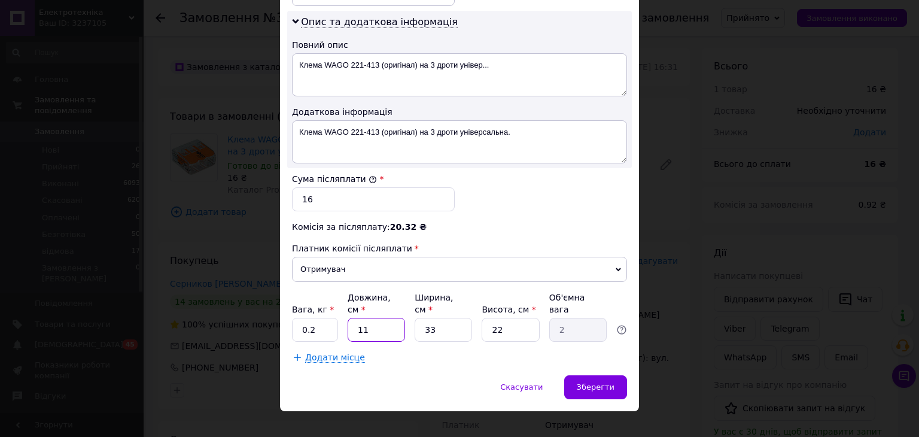
click at [357, 321] on input "11" at bounding box center [376, 330] width 57 height 24
type input "5"
type input "0.91"
type input "2"
type input "0.36"
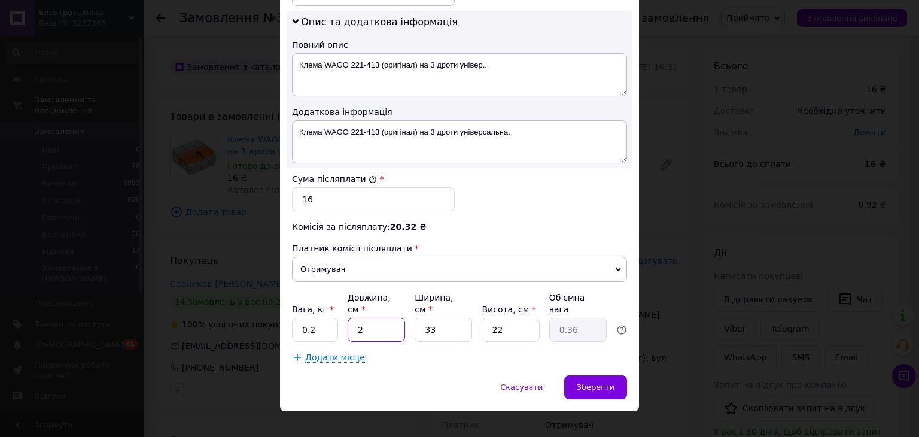
type input "22"
type input "3.99"
type input "22"
drag, startPoint x: 443, startPoint y: 322, endPoint x: 421, endPoint y: 322, distance: 21.5
click at [421, 322] on input "33" at bounding box center [443, 330] width 57 height 24
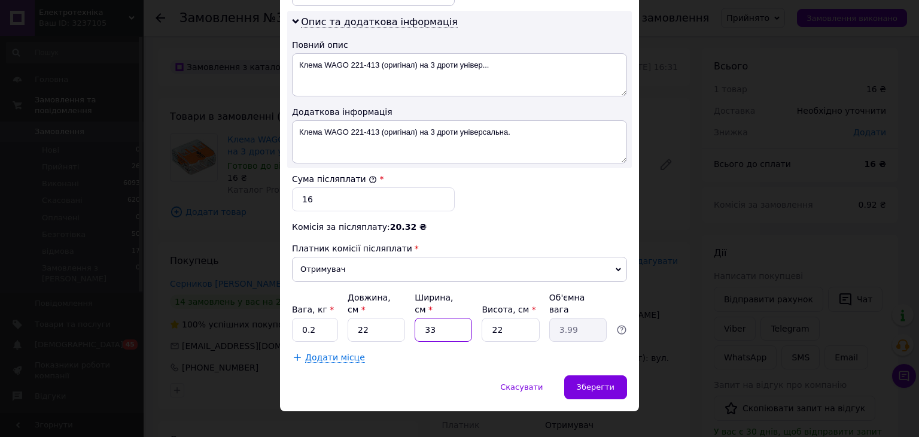
type input "2"
type input "0.24"
type input "22"
type input "2.66"
type input "22"
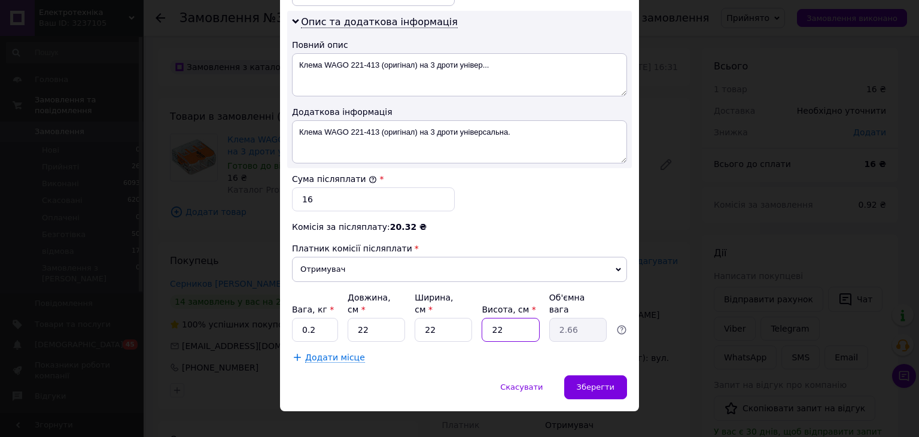
drag, startPoint x: 507, startPoint y: 319, endPoint x: 491, endPoint y: 319, distance: 16.8
click at [491, 319] on input "22" at bounding box center [510, 330] width 57 height 24
type input "5"
type input "0.61"
type input "5"
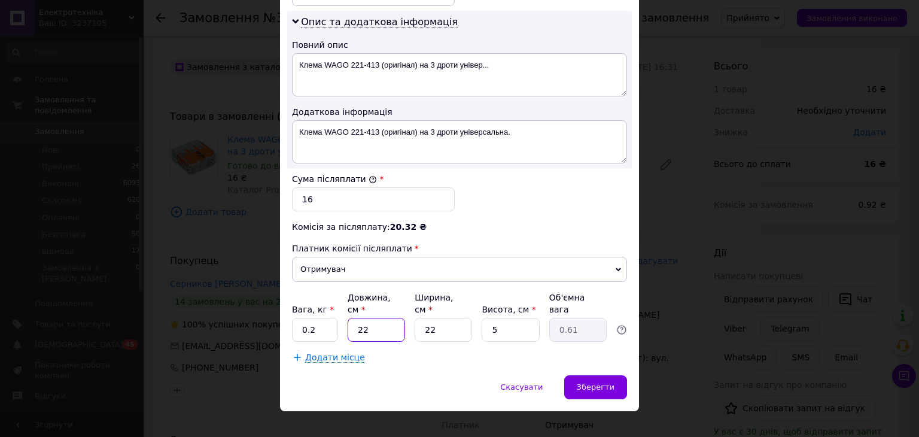
click at [382, 320] on input "22" at bounding box center [376, 330] width 57 height 24
click at [451, 318] on input "22" at bounding box center [443, 330] width 57 height 24
type input "2"
type input "0.1"
type input "20"
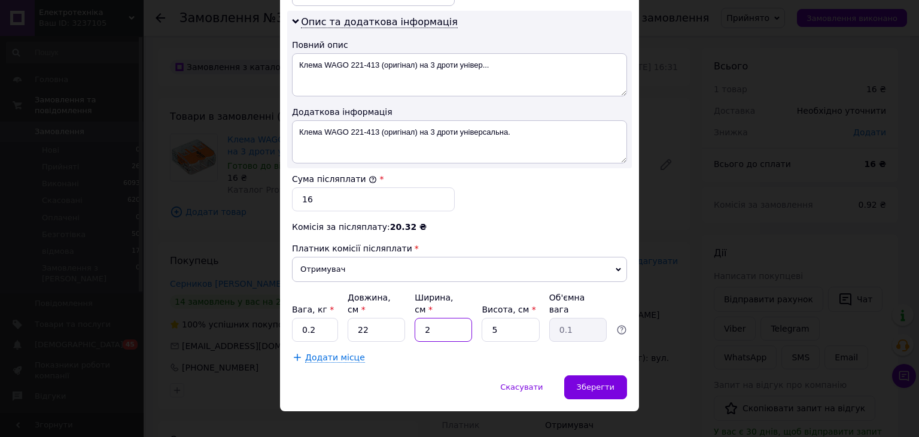
type input "0.55"
type input "20"
click at [589, 382] on span "Зберегти" at bounding box center [596, 386] width 38 height 9
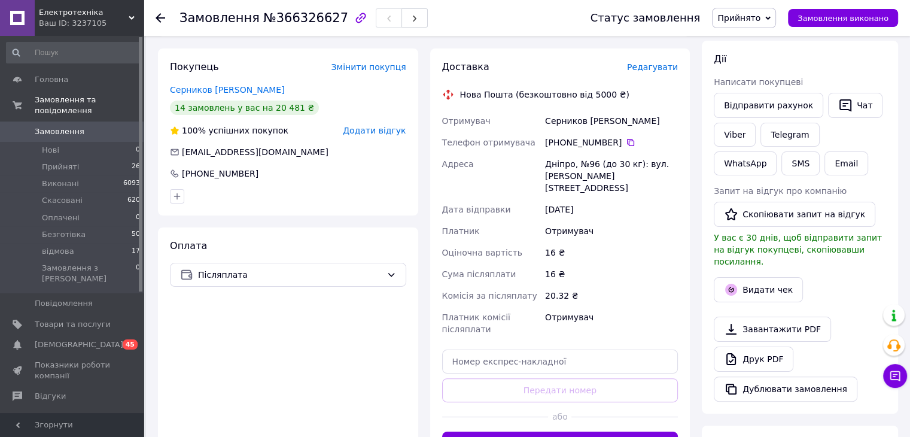
scroll to position [239, 0]
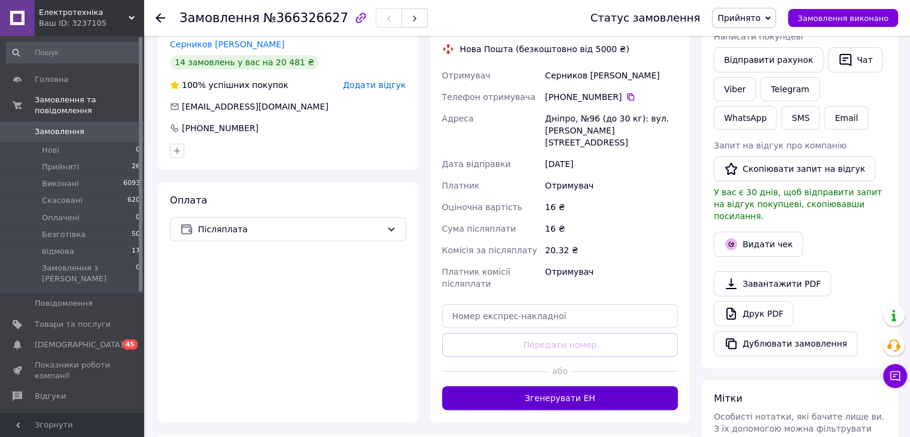
click at [541, 386] on button "Згенерувати ЕН" at bounding box center [560, 398] width 236 height 24
